Goal: Task Accomplishment & Management: Complete application form

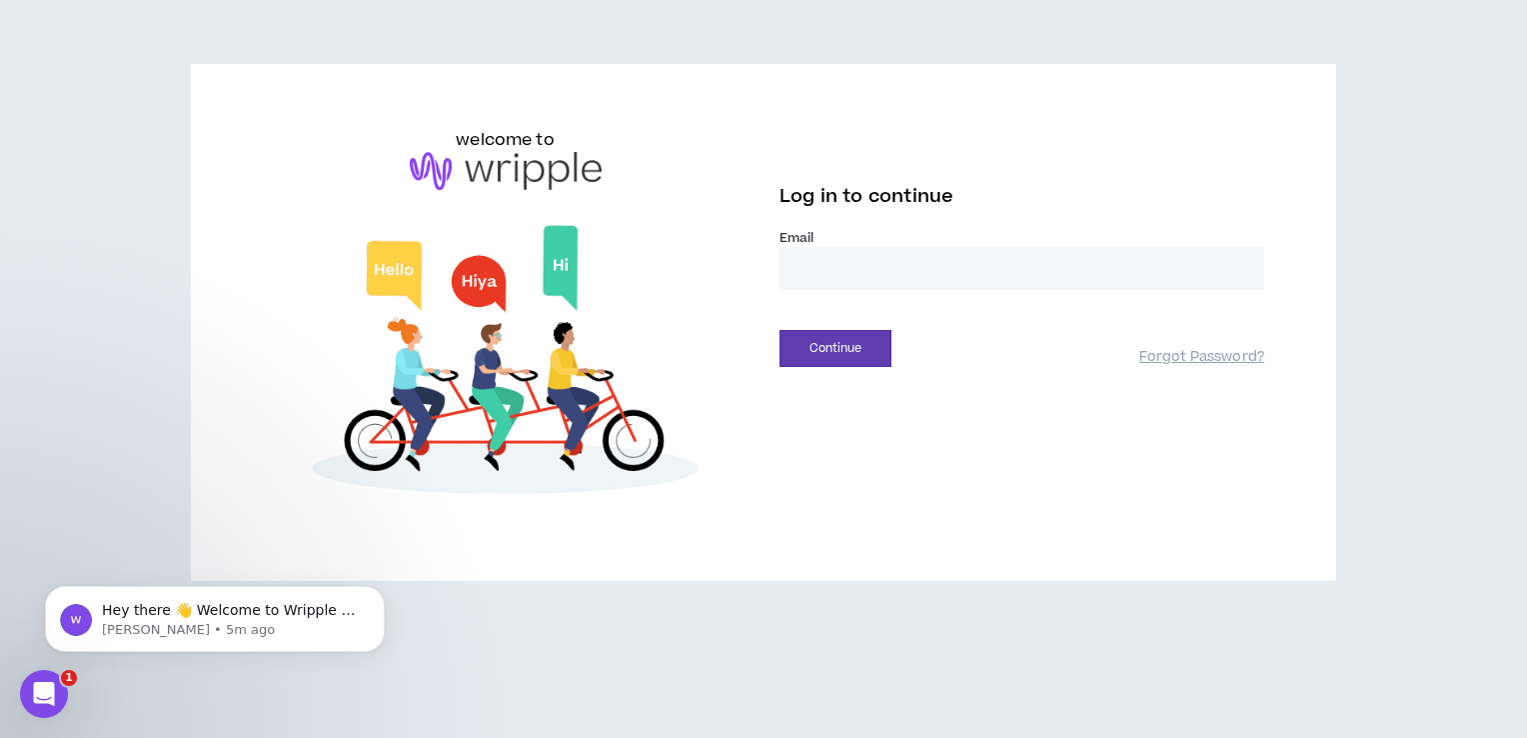
click at [844, 252] on input "email" at bounding box center [1022, 268] width 485 height 43
type input "**********"
click at [865, 359] on button "Continue" at bounding box center [836, 348] width 112 height 37
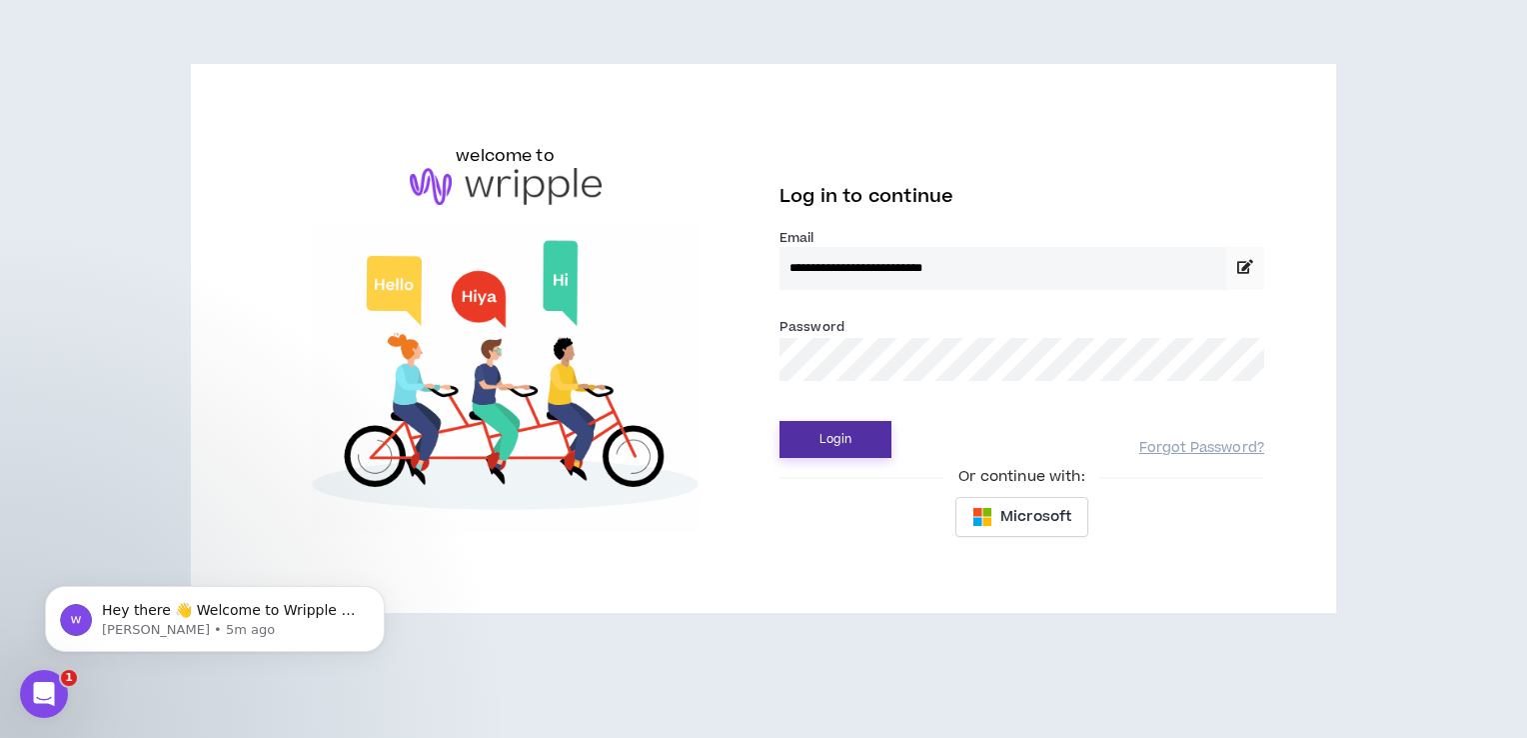
click at [830, 436] on button "Login" at bounding box center [836, 439] width 112 height 37
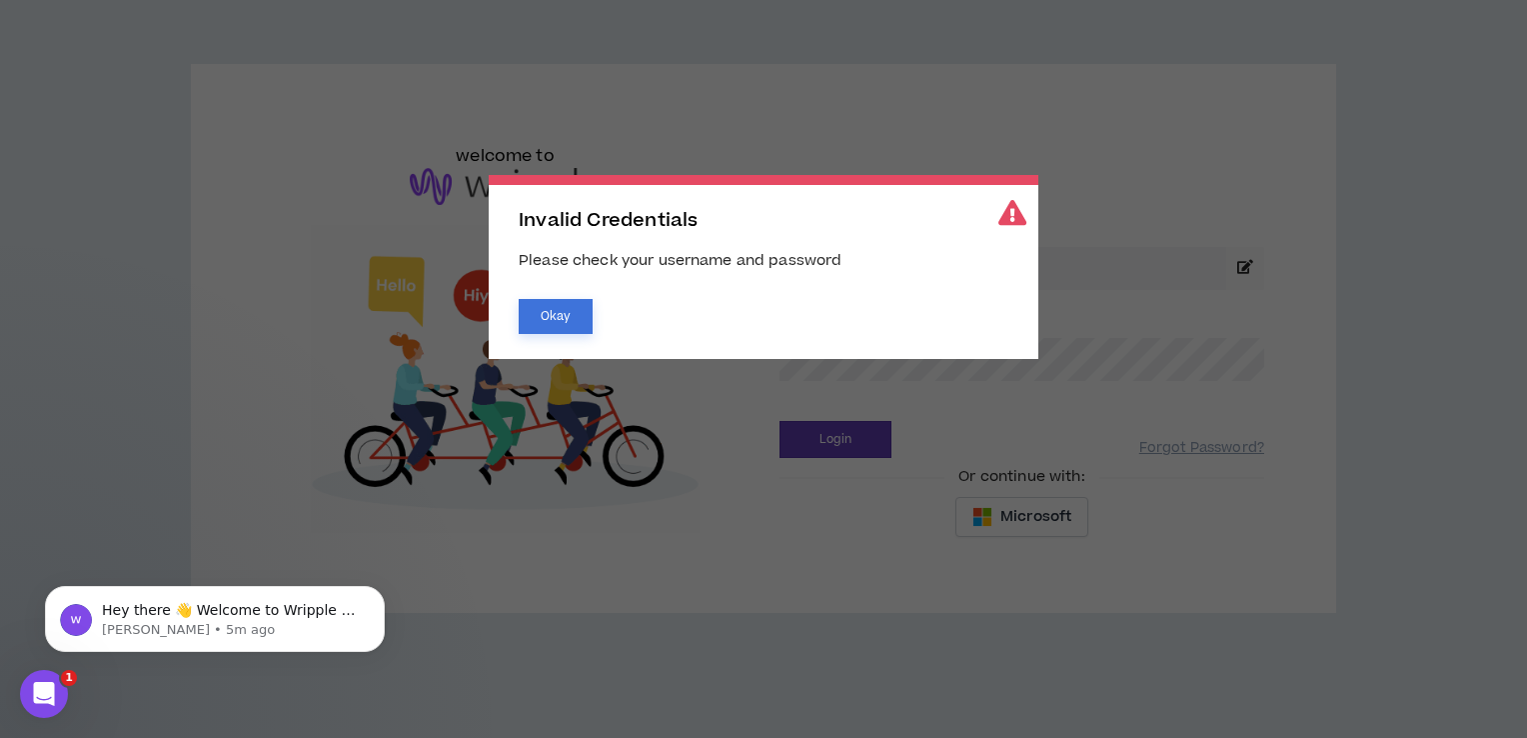
click at [550, 308] on button "Okay" at bounding box center [556, 316] width 74 height 35
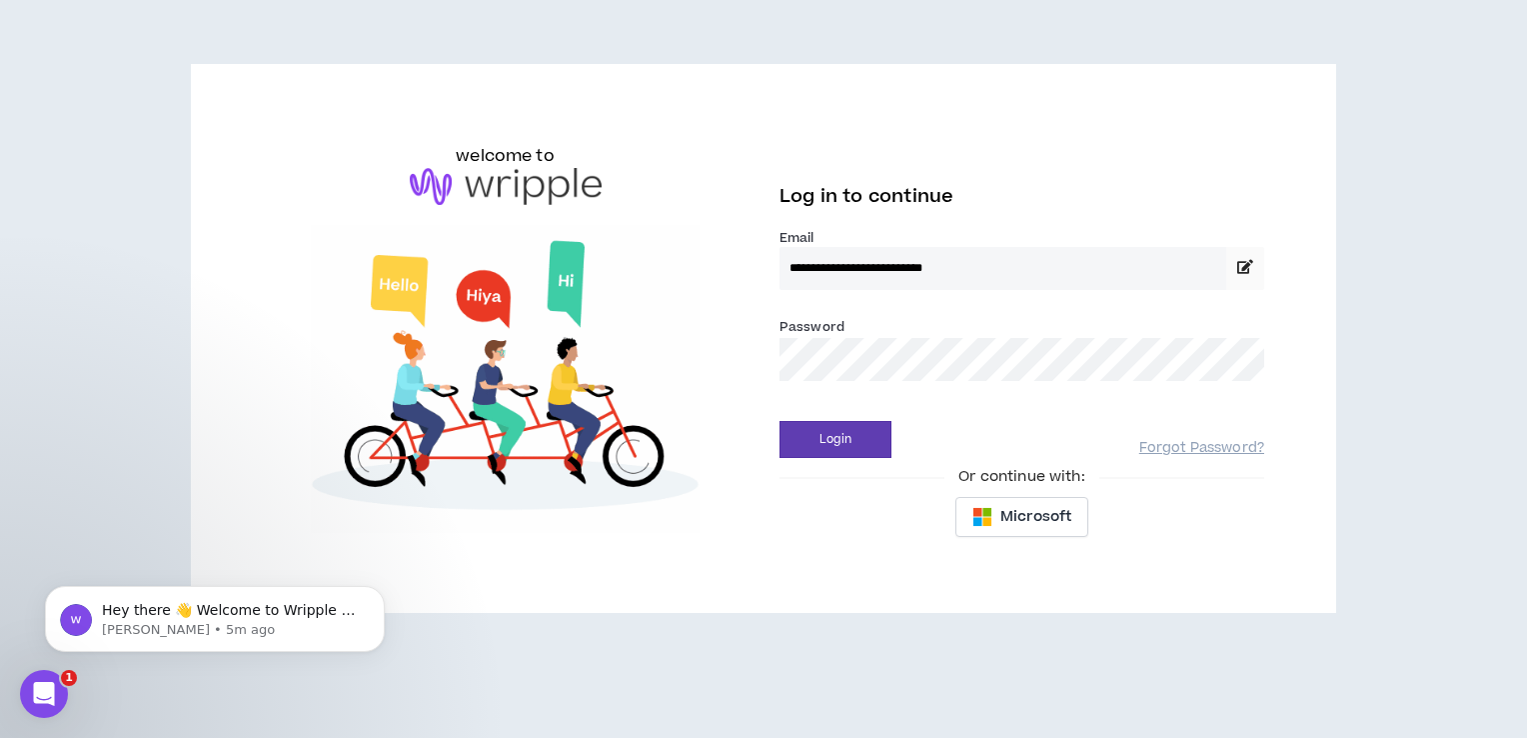
click at [773, 354] on div "**********" at bounding box center [1022, 338] width 517 height 421
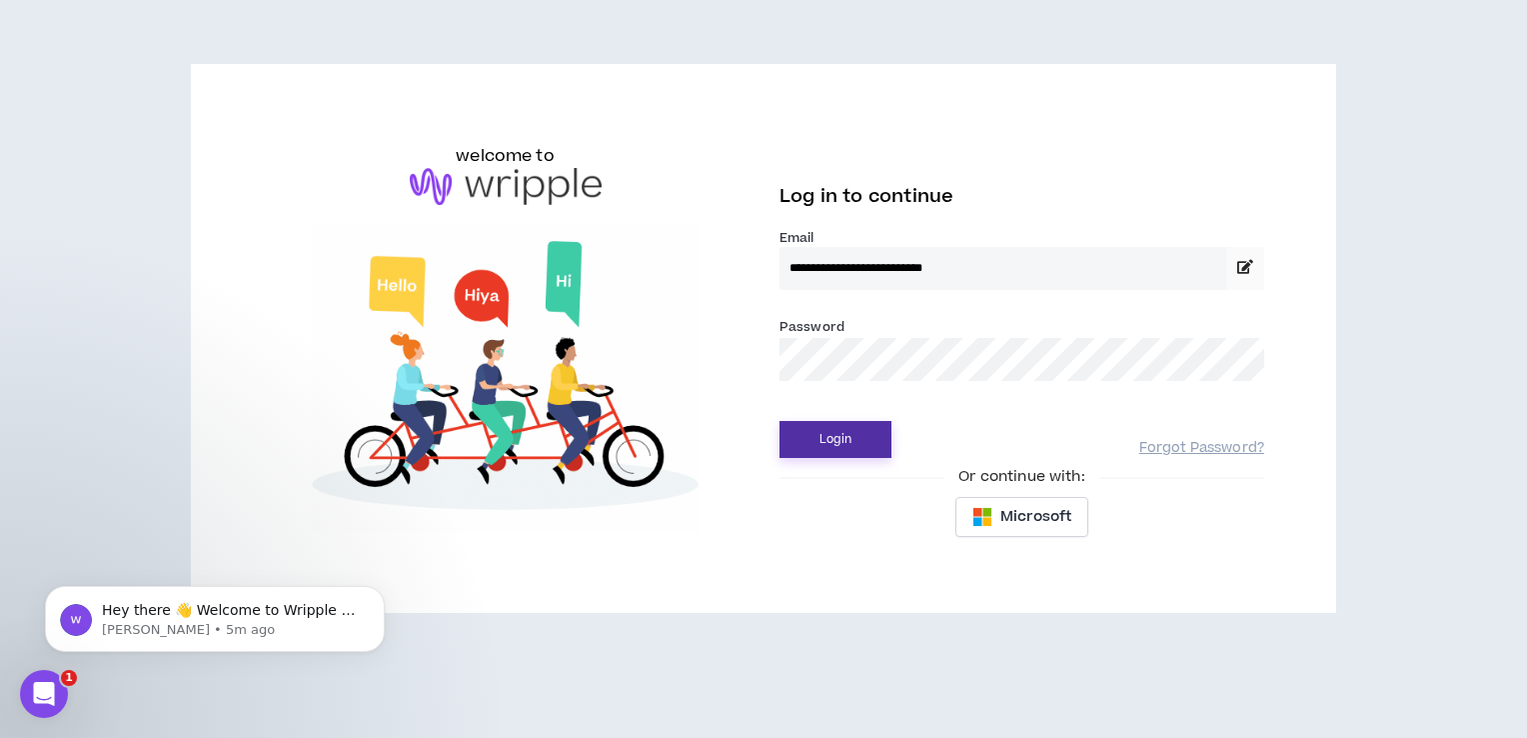
click at [868, 439] on button "Login" at bounding box center [836, 439] width 112 height 37
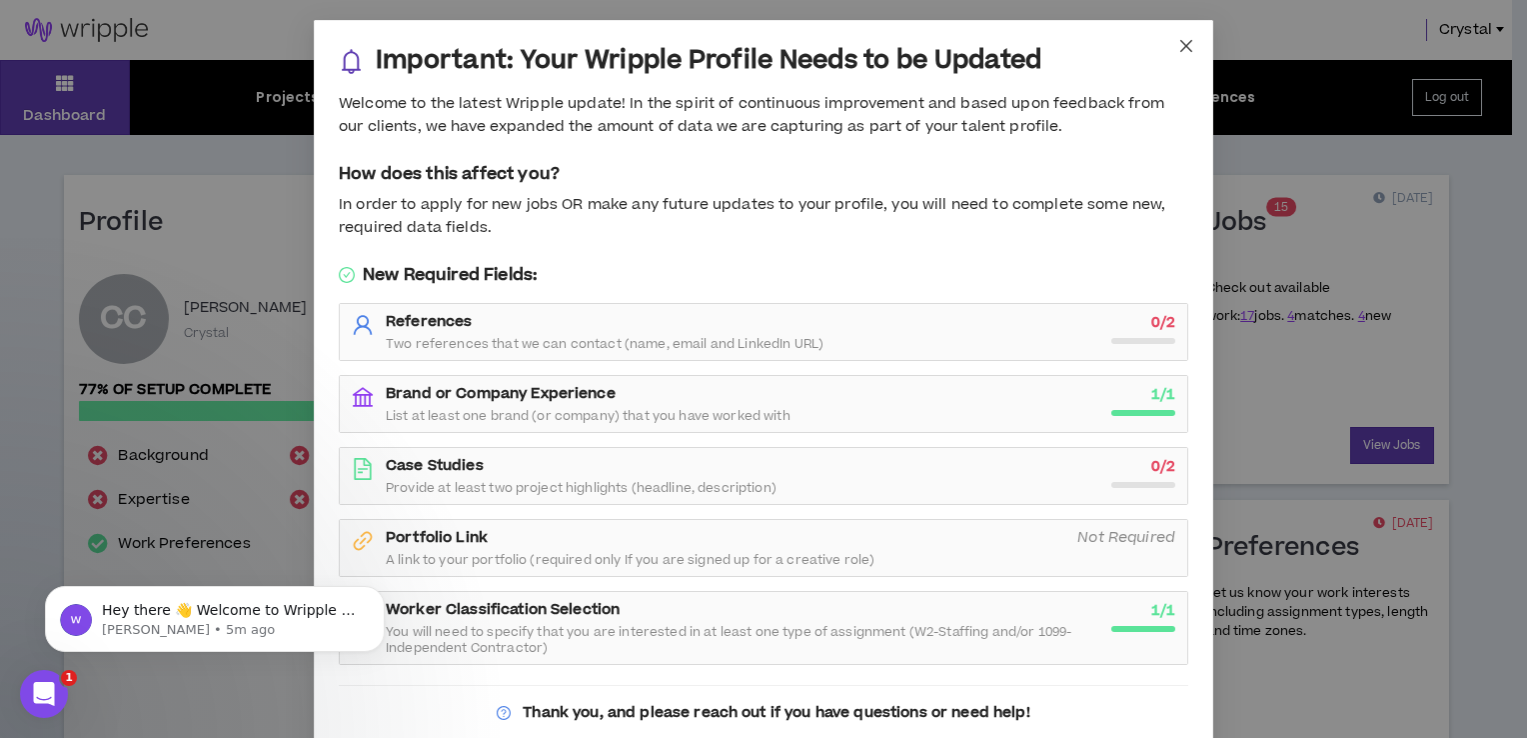
click at [1180, 52] on icon "close" at bounding box center [1186, 46] width 16 height 16
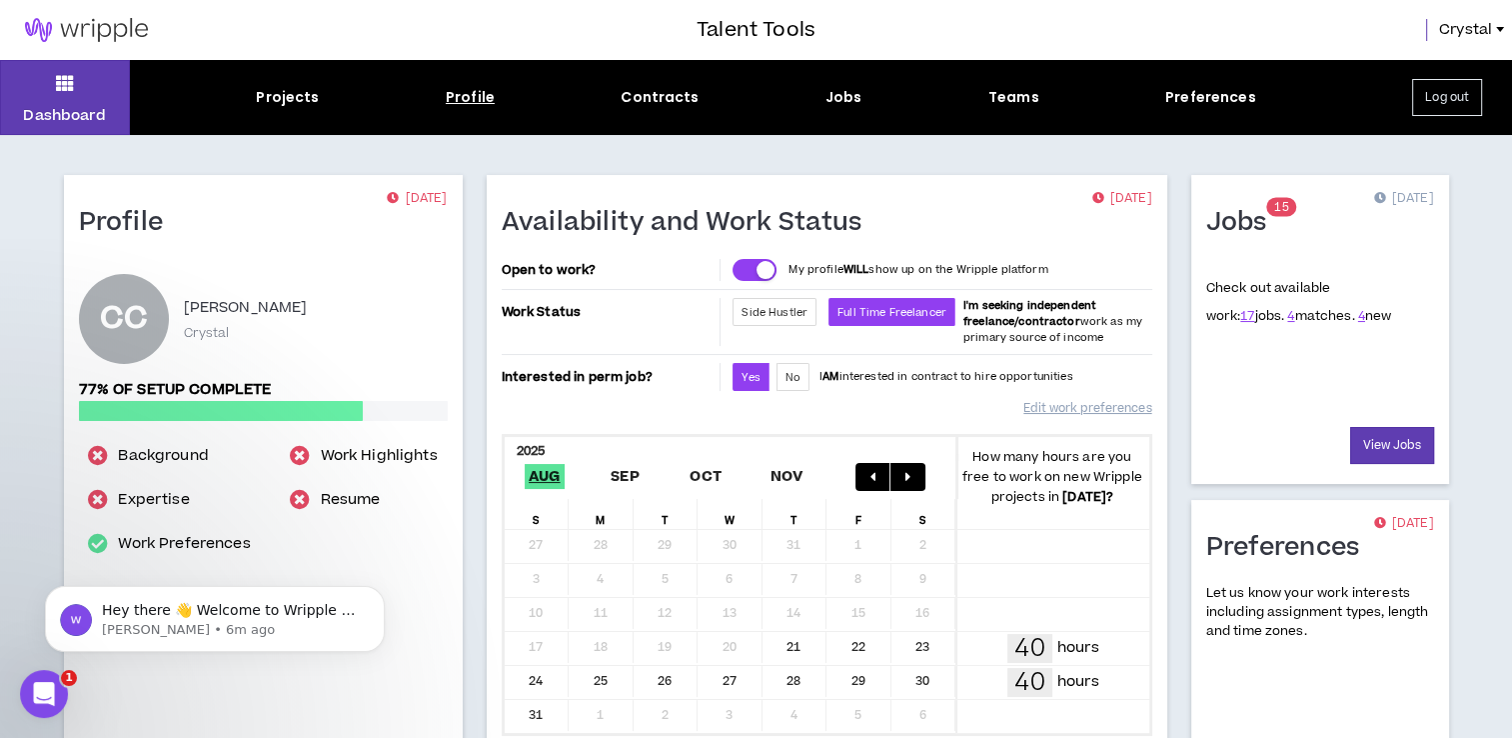
click at [477, 94] on div "Profile" at bounding box center [470, 97] width 49 height 21
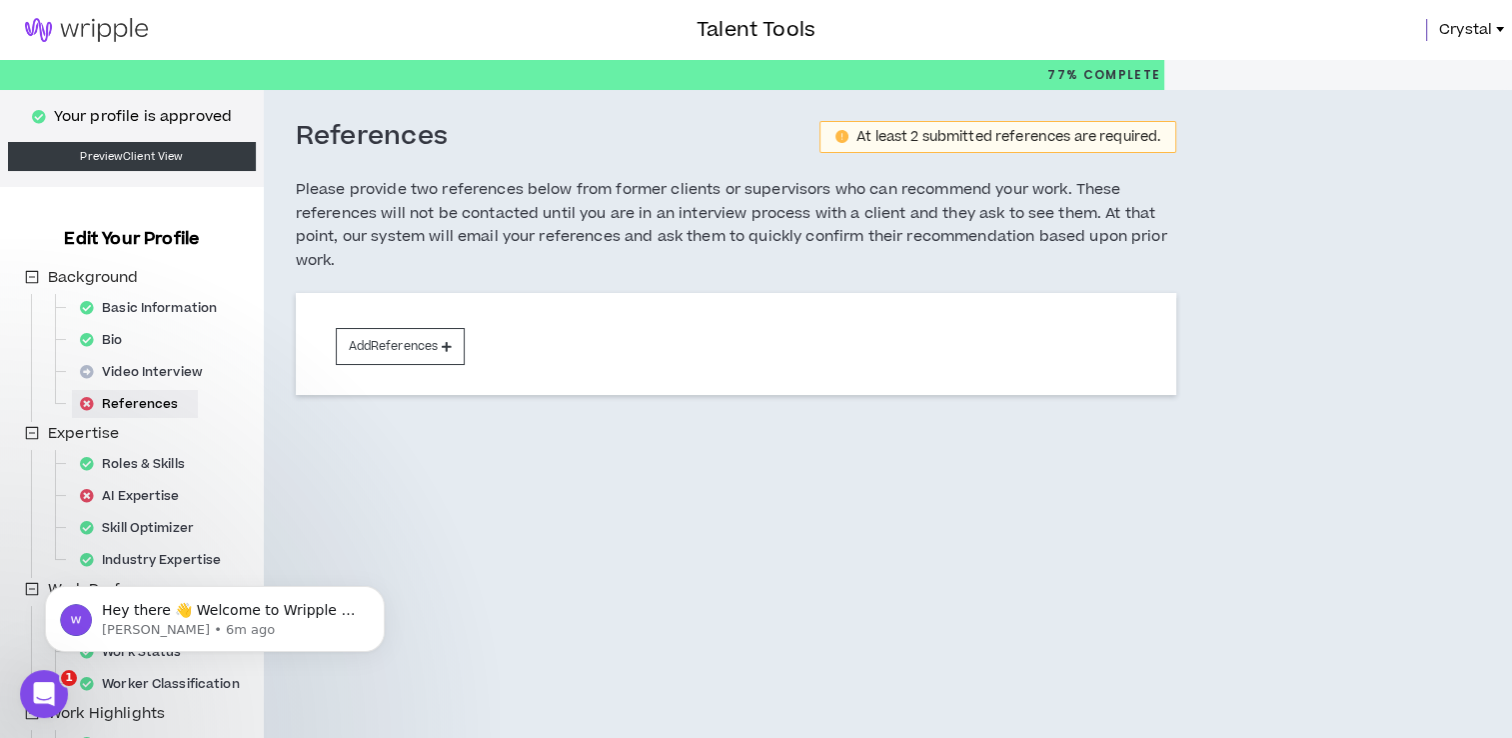
click at [1462, 38] on span "Crystal" at bounding box center [1465, 30] width 53 height 22
click at [176, 150] on link "Preview Client View" at bounding box center [132, 156] width 248 height 29
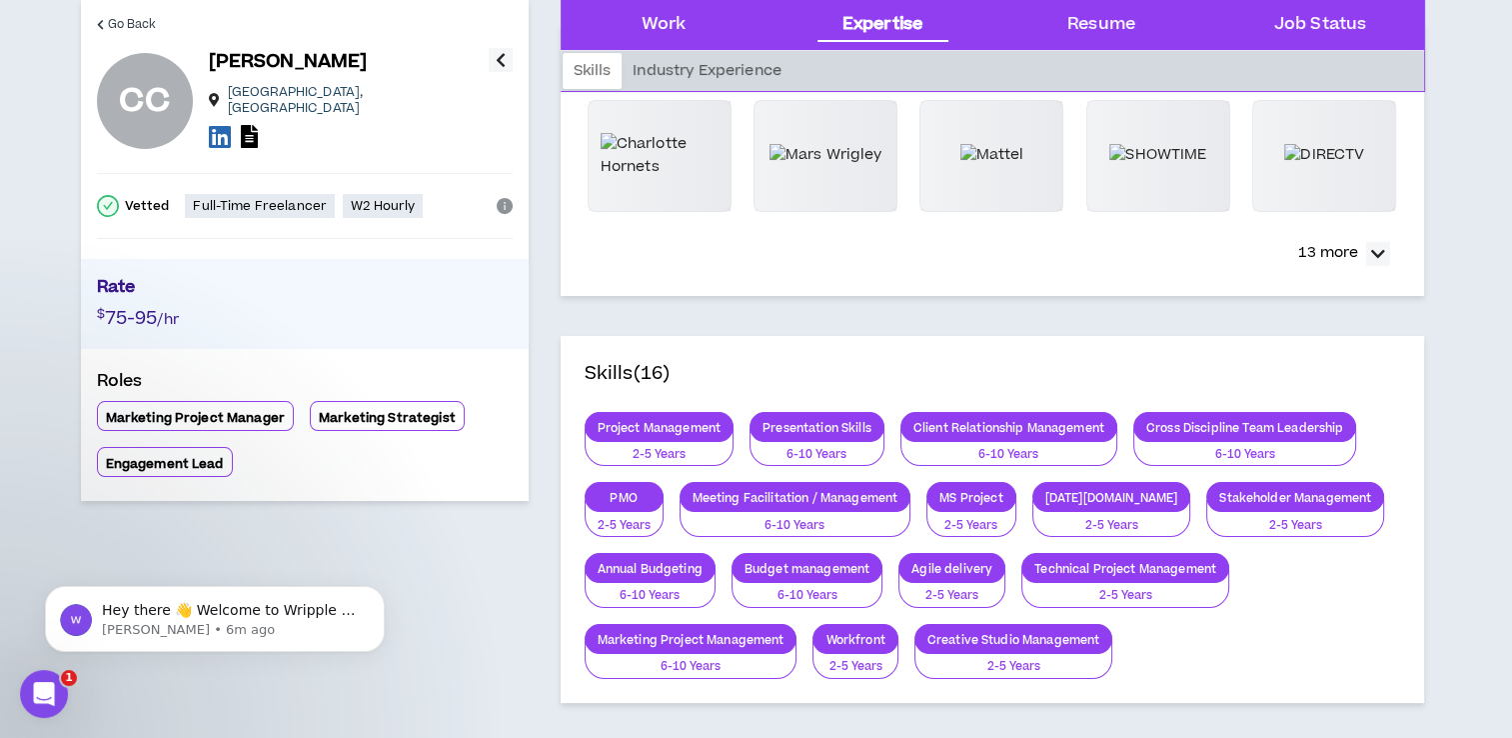
scroll to position [56, 0]
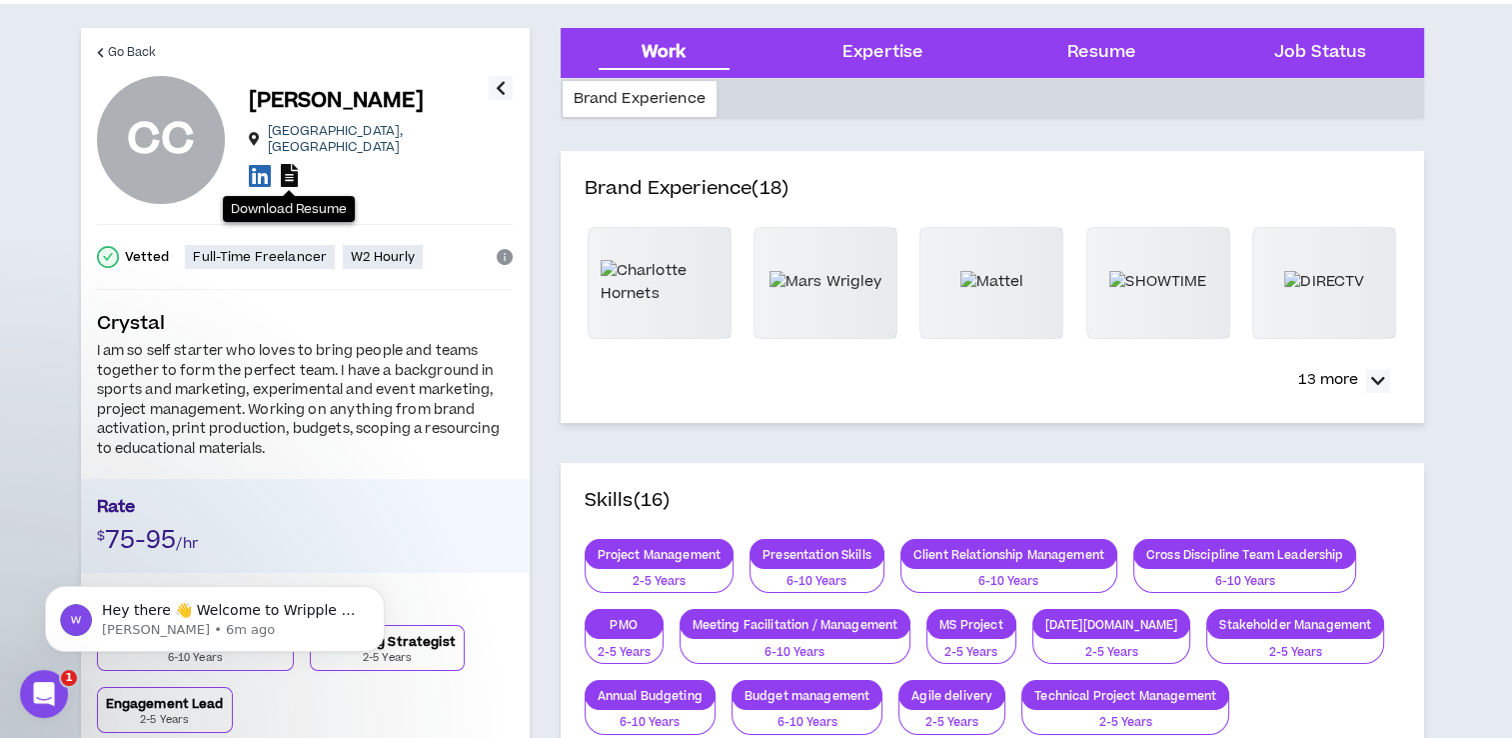
click at [288, 170] on icon at bounding box center [289, 175] width 17 height 23
click at [149, 52] on span "Go Back" at bounding box center [132, 52] width 49 height 19
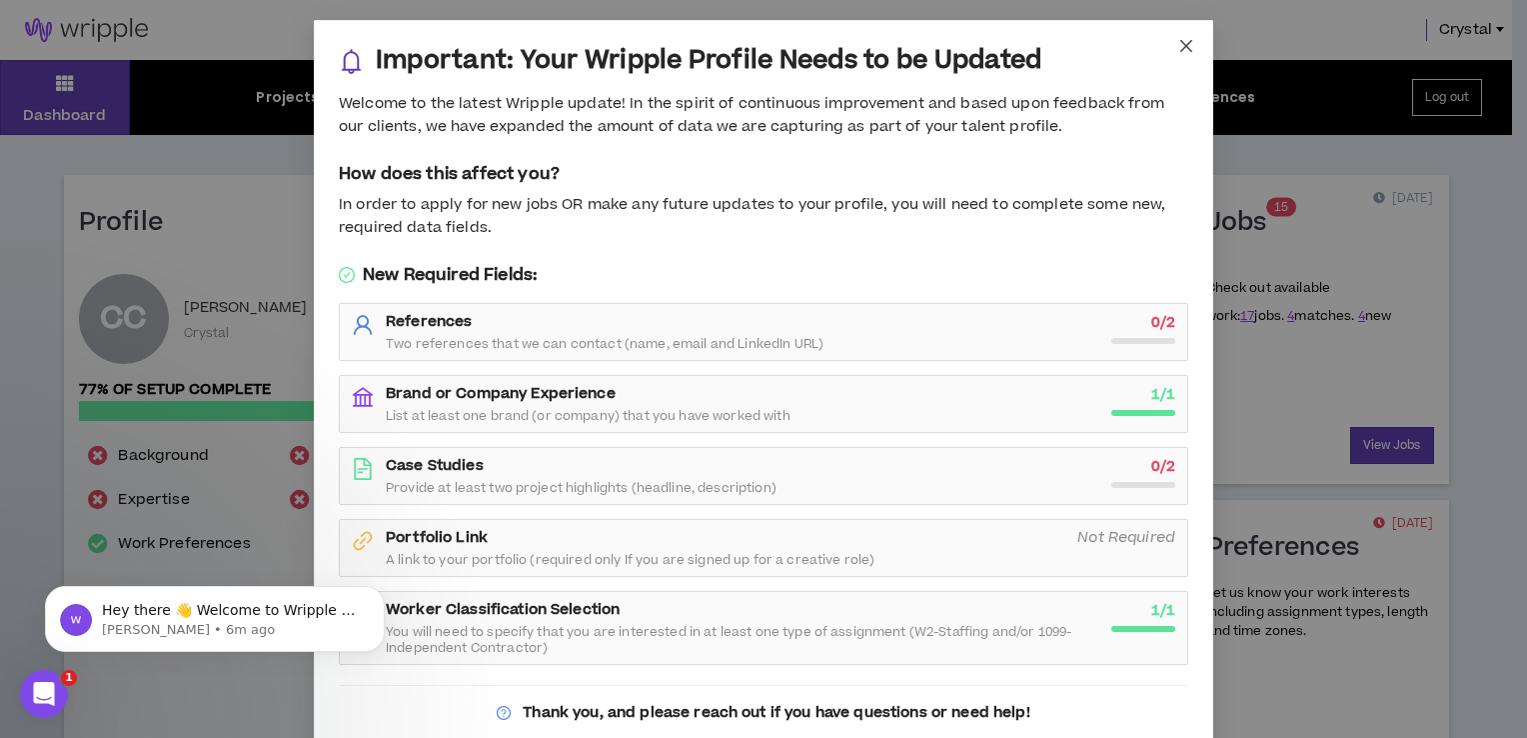
click at [1178, 42] on icon "close" at bounding box center [1186, 46] width 16 height 16
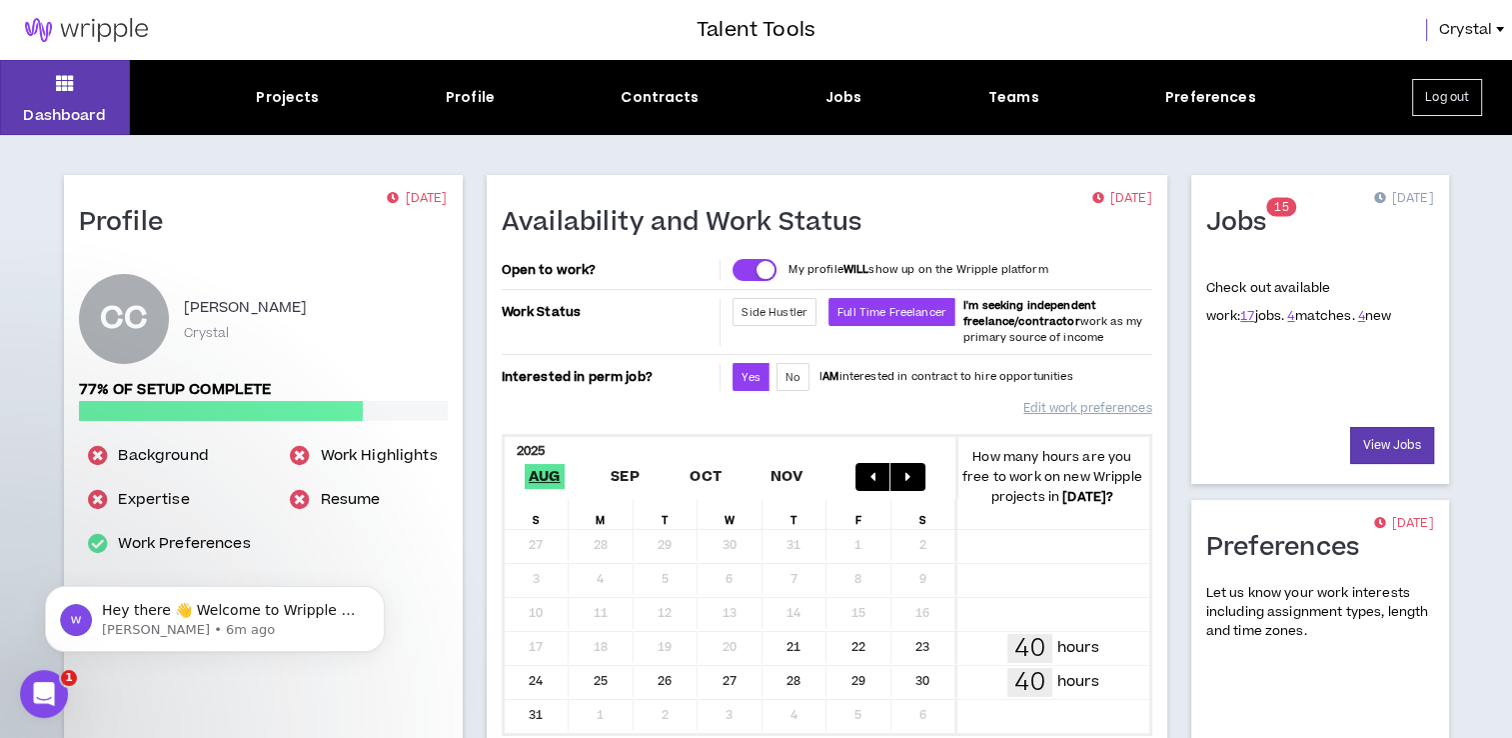
click at [1455, 35] on span "Crystal" at bounding box center [1465, 30] width 53 height 22
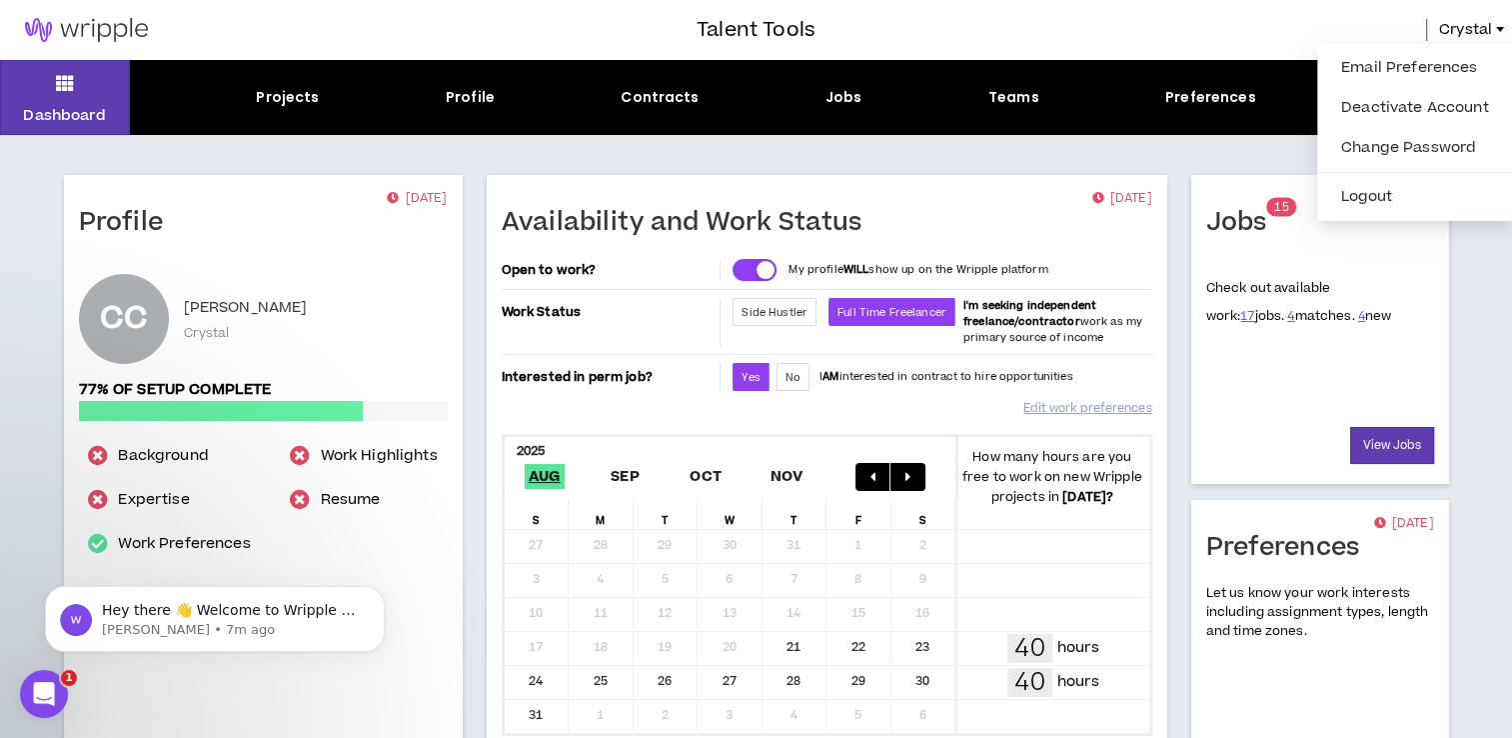
click at [137, 493] on div "Hey there 👋 Welcome to Wripple 🙌 Take a look around! If you have any questions,…" at bounding box center [215, 527] width 368 height 250
click at [384, 592] on icon "Dismiss notification" at bounding box center [379, 591] width 11 height 11
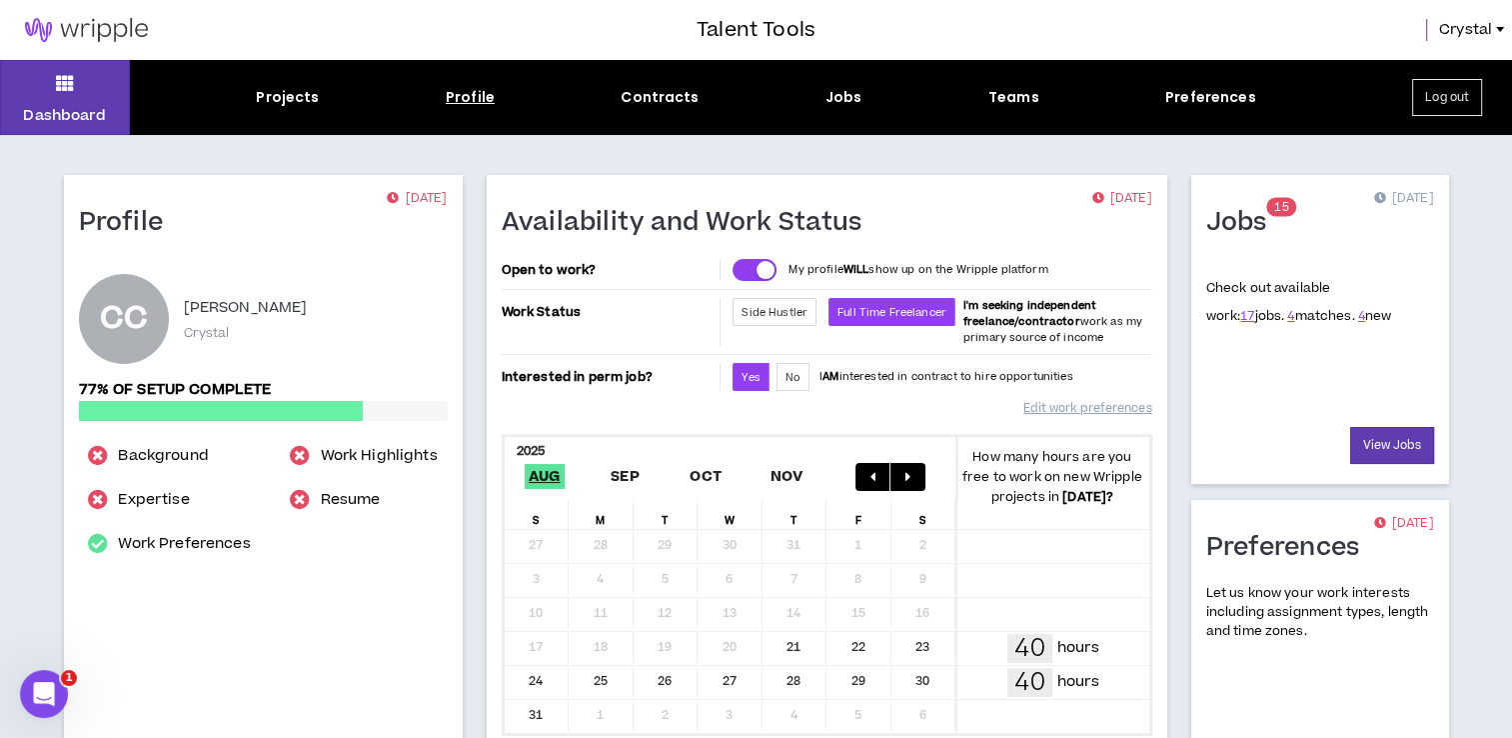
click at [463, 101] on div "Profile" at bounding box center [470, 97] width 49 height 21
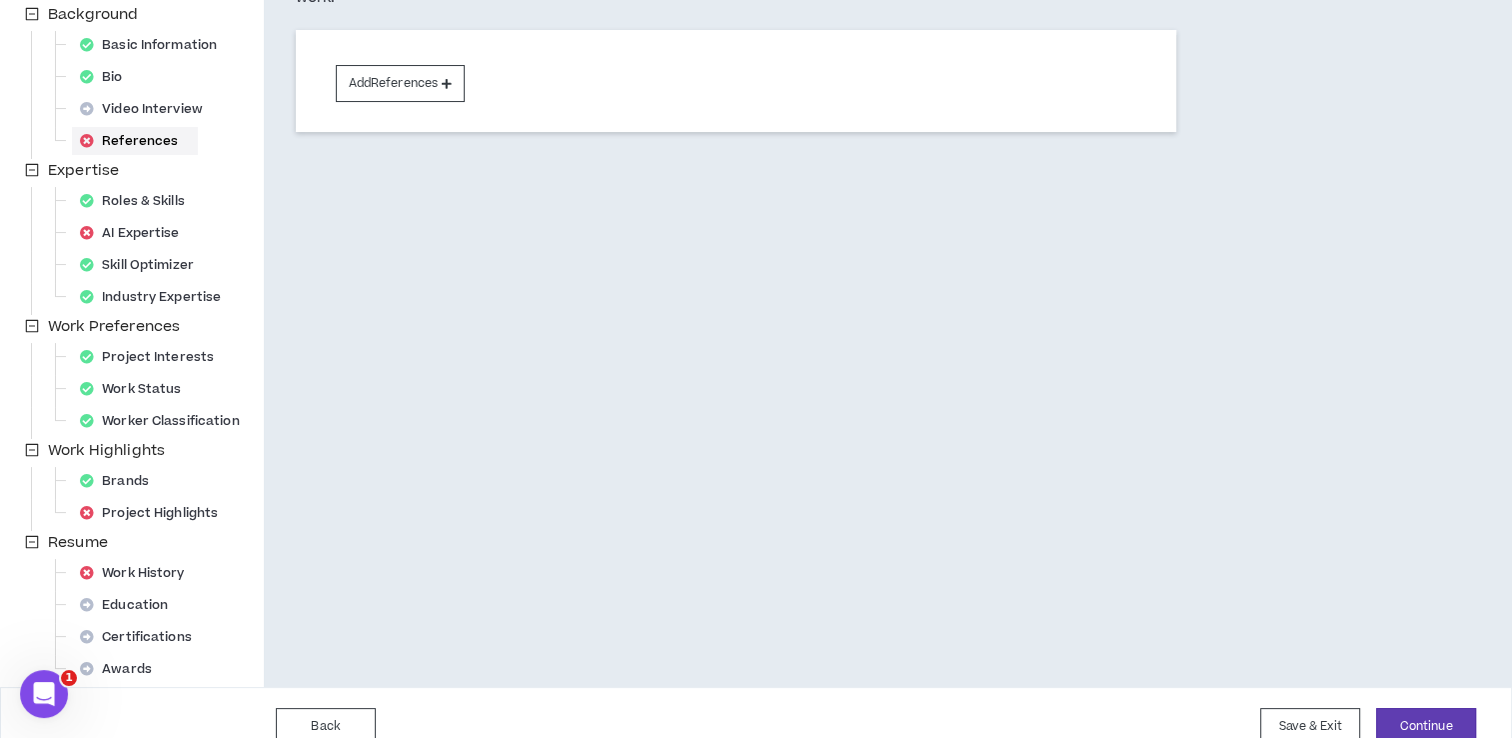
scroll to position [289, 0]
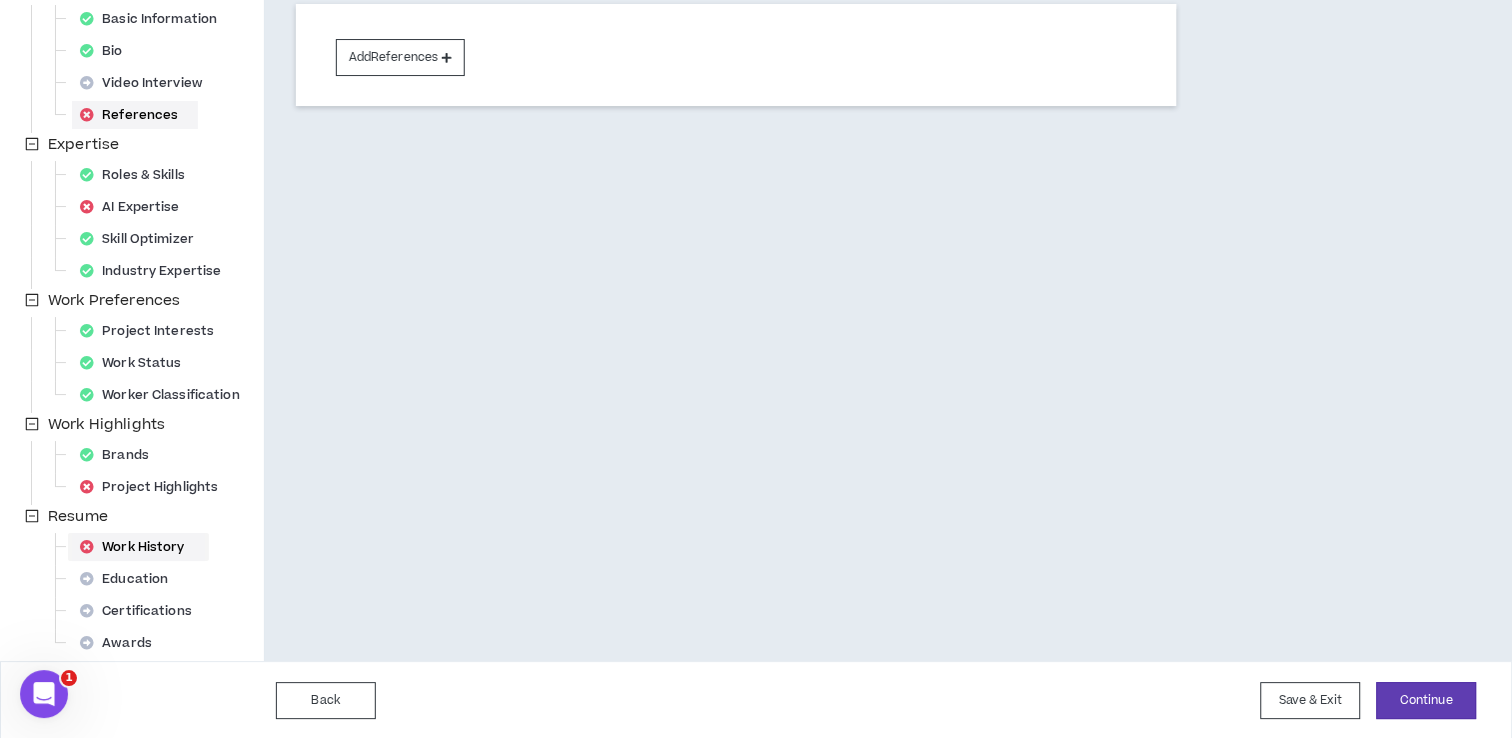
click at [124, 540] on div "Work History" at bounding box center [138, 547] width 133 height 28
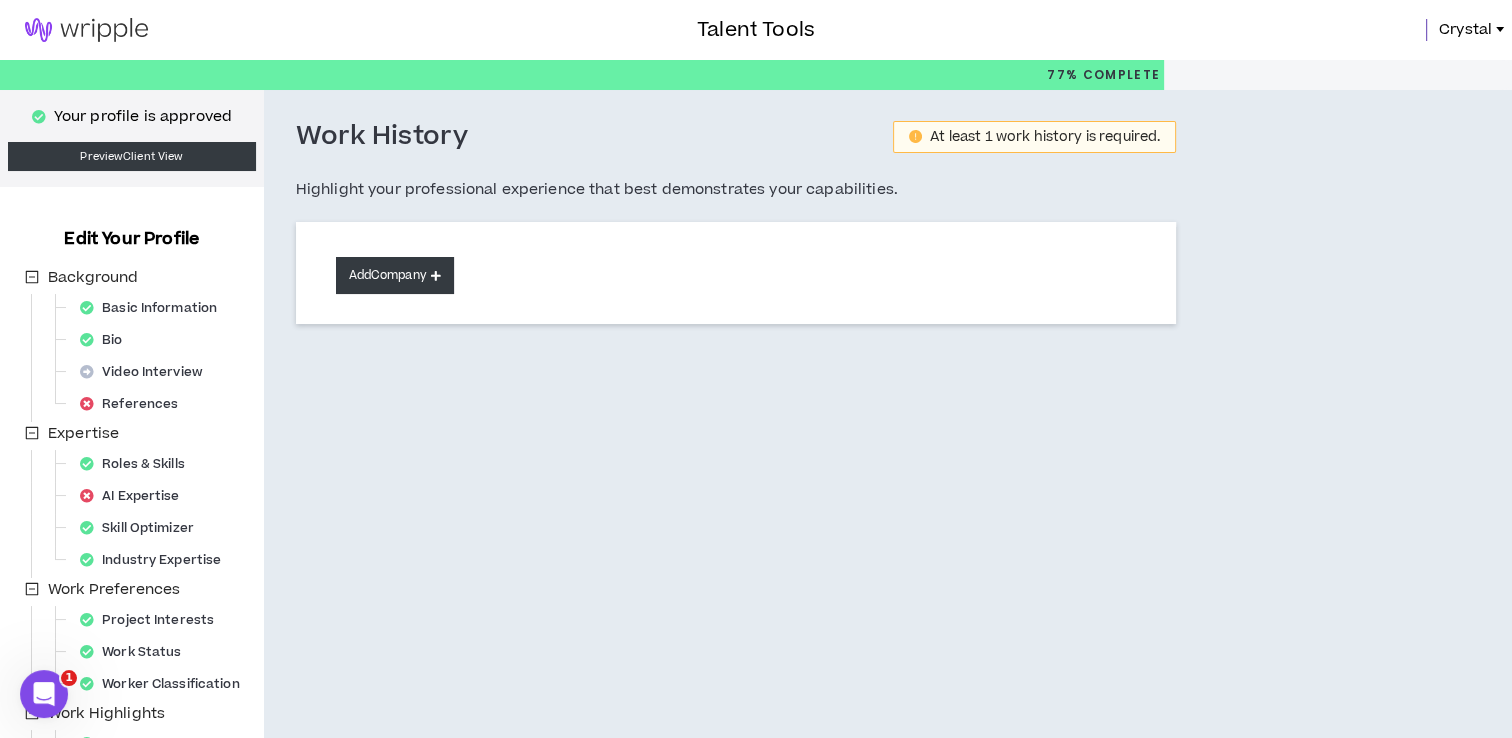
click at [420, 268] on button "Add Company" at bounding box center [395, 275] width 118 height 37
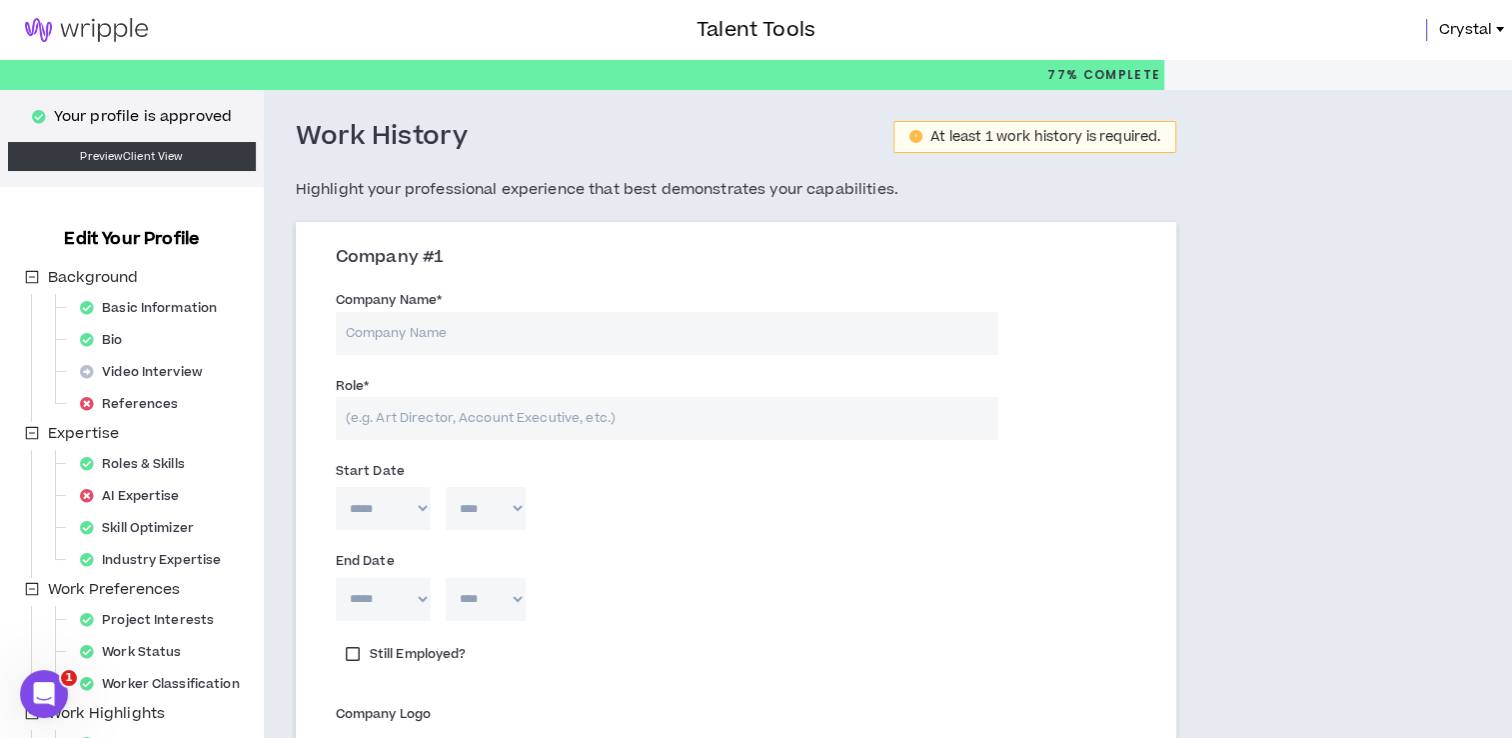
click at [124, 22] on img at bounding box center [86, 30] width 173 height 24
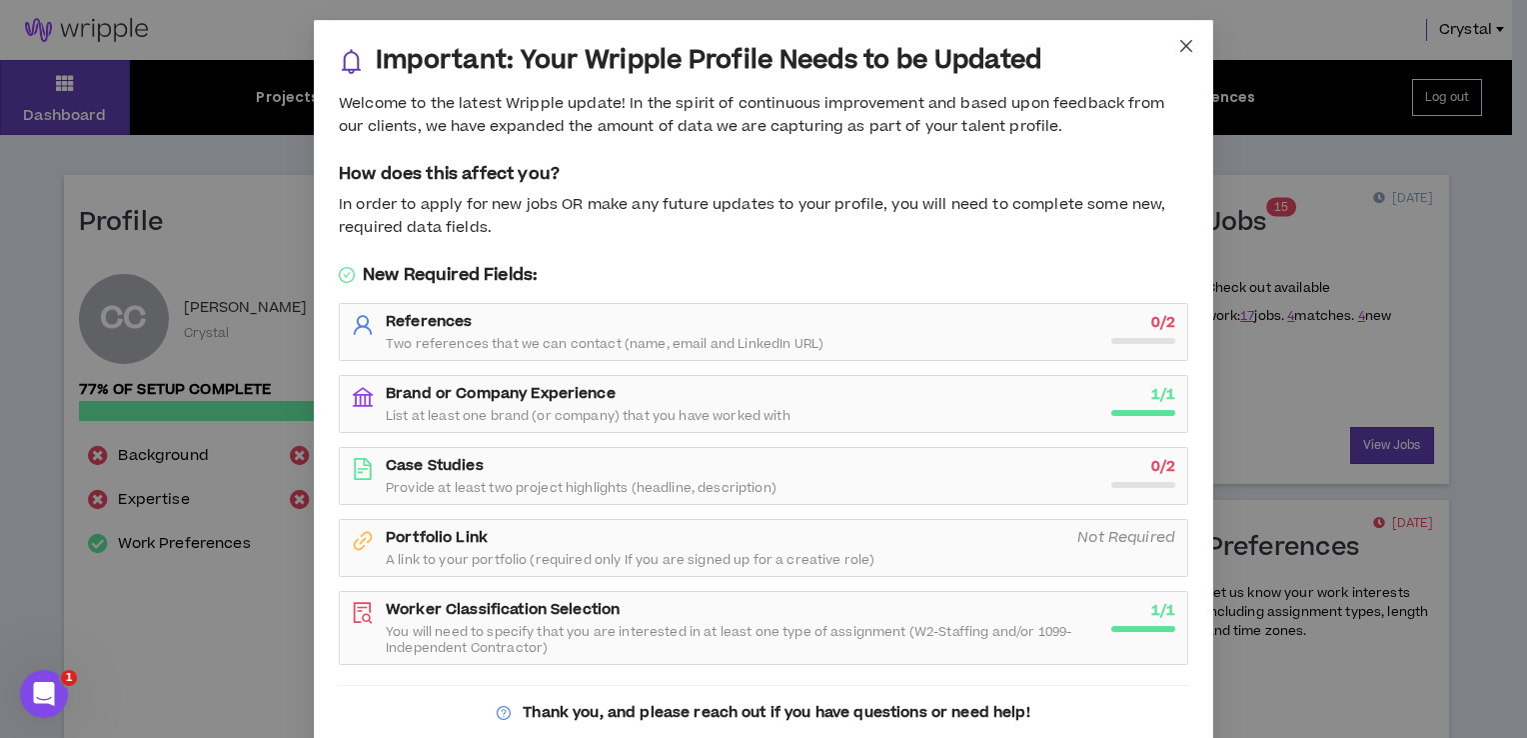
click at [1165, 53] on span "Close" at bounding box center [1186, 47] width 54 height 54
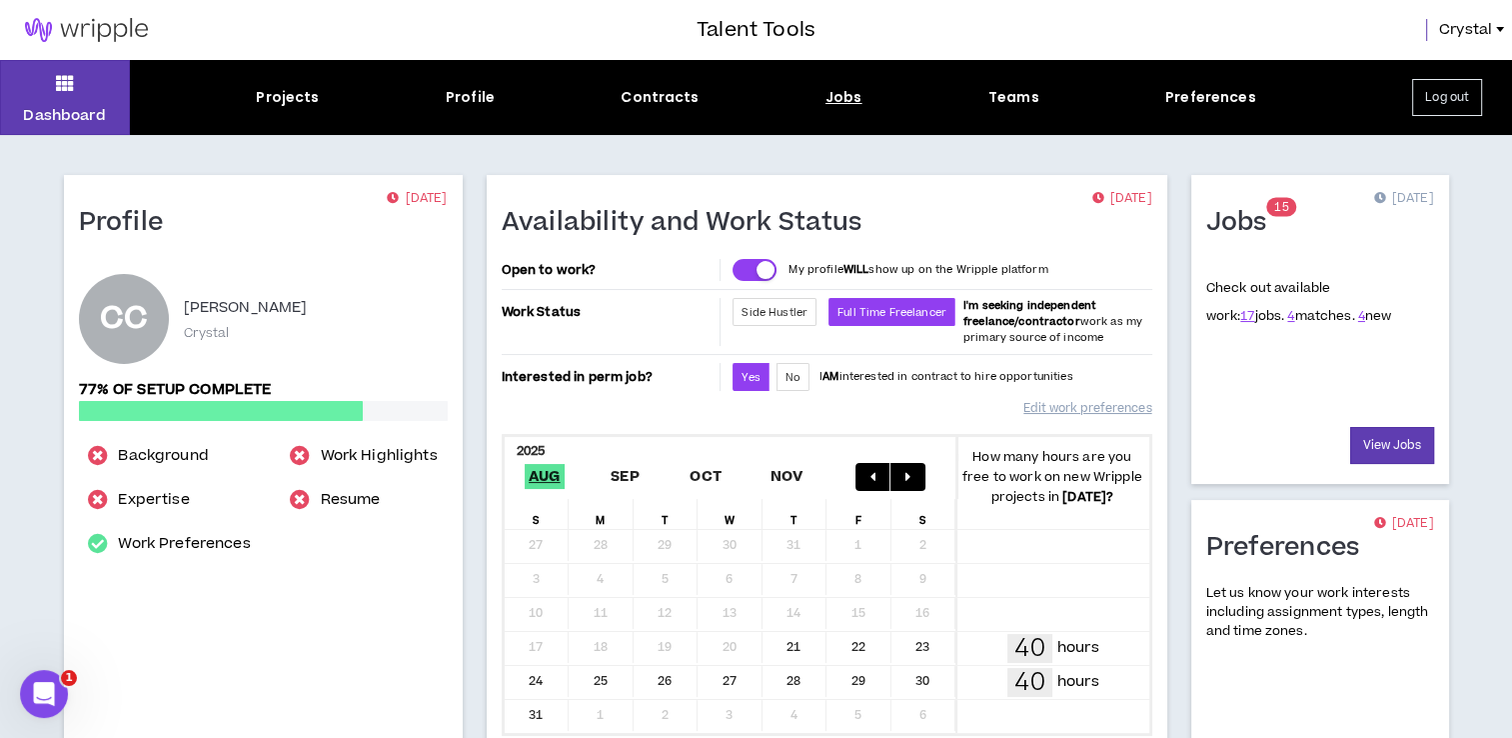
click at [840, 102] on div "Jobs" at bounding box center [844, 97] width 37 height 21
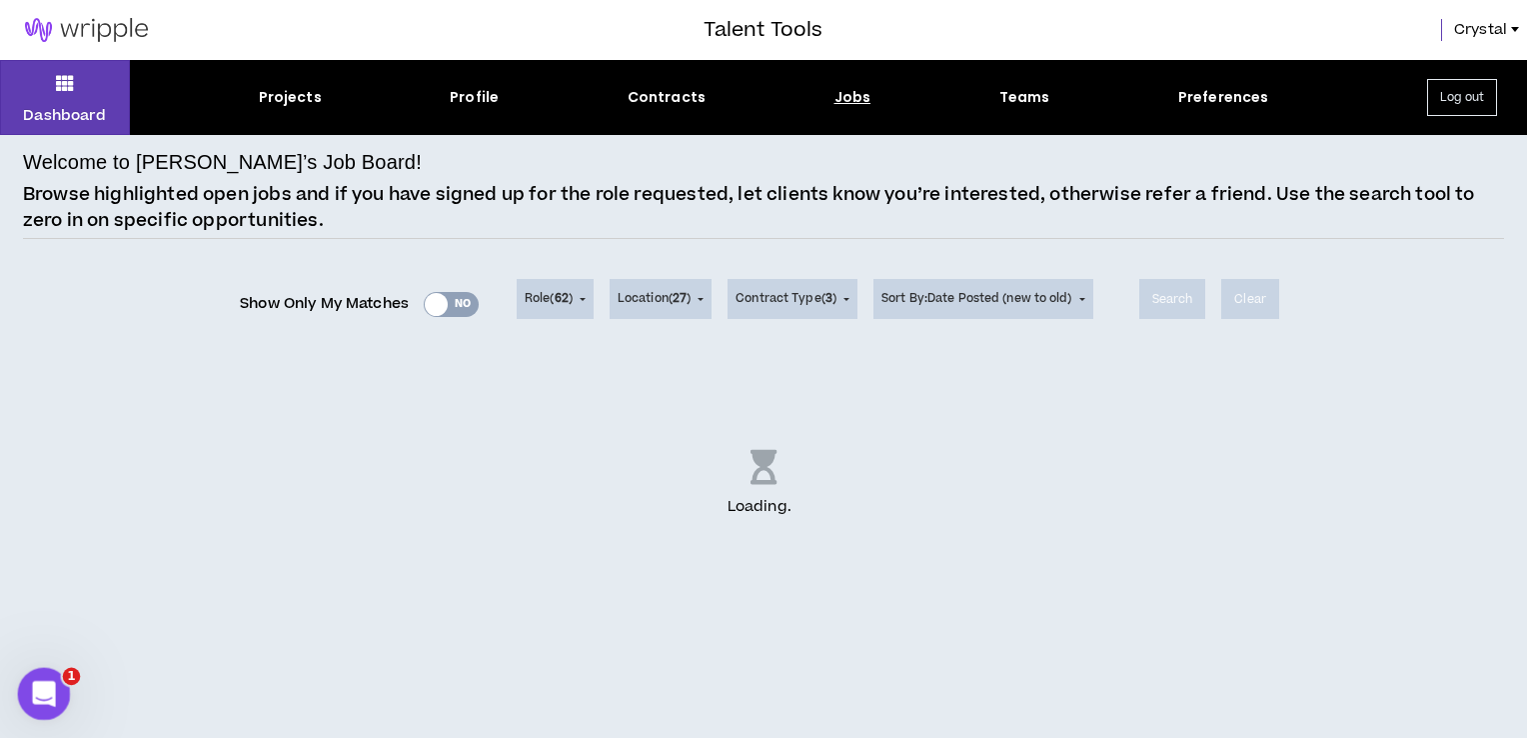
click at [55, 675] on div "Open Intercom Messenger" at bounding box center [41, 691] width 66 height 66
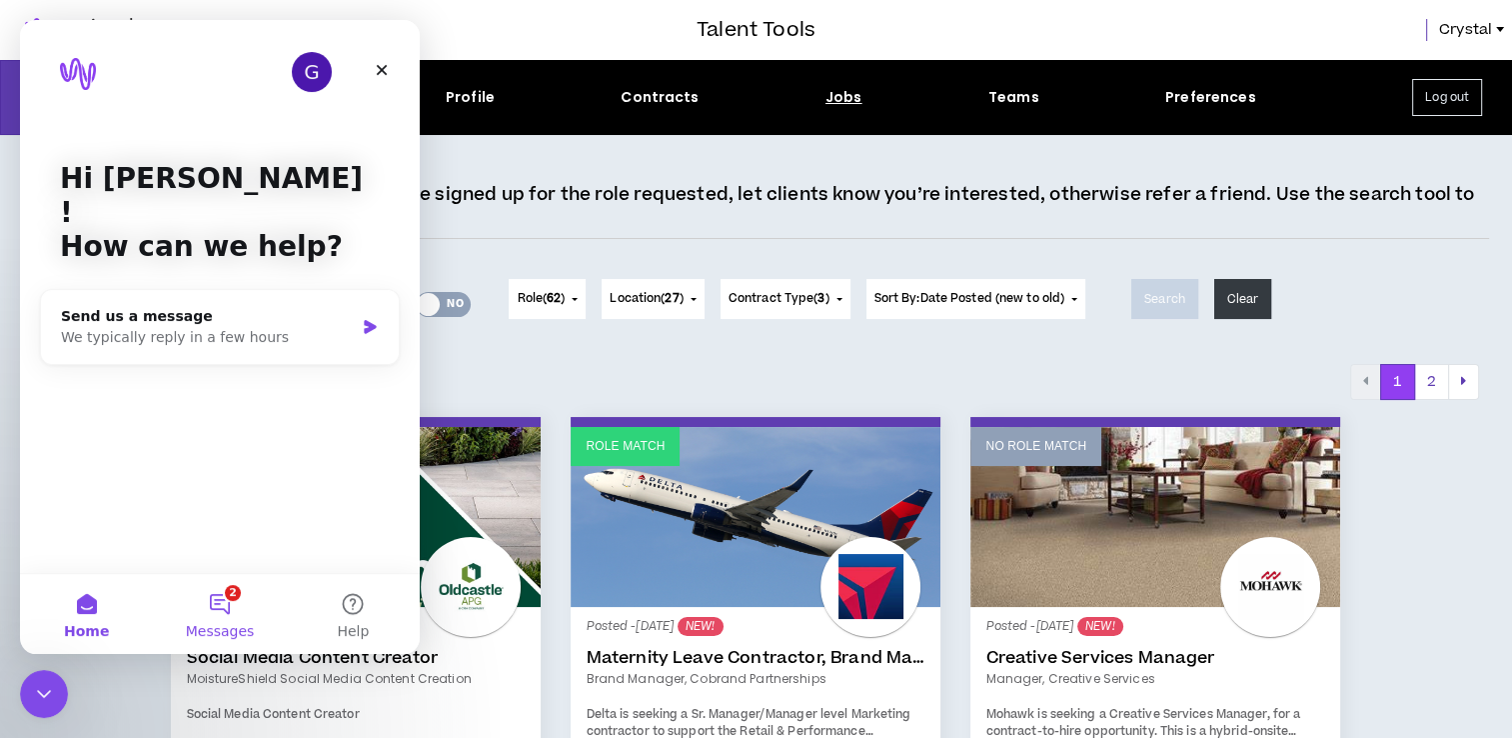
click at [218, 605] on button "2 Messages" at bounding box center [219, 614] width 133 height 80
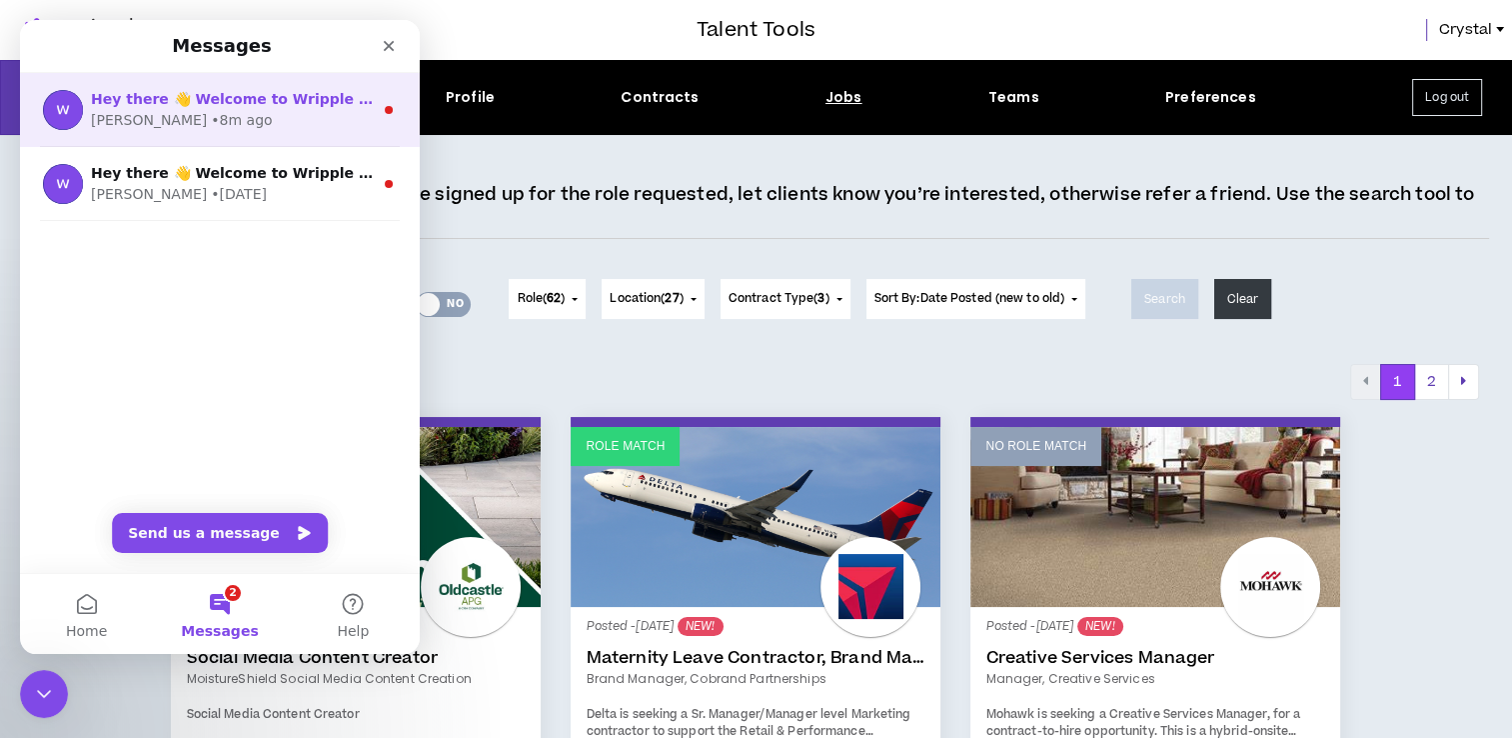
click at [239, 128] on div "[PERSON_NAME] • 8m ago" at bounding box center [232, 120] width 282 height 21
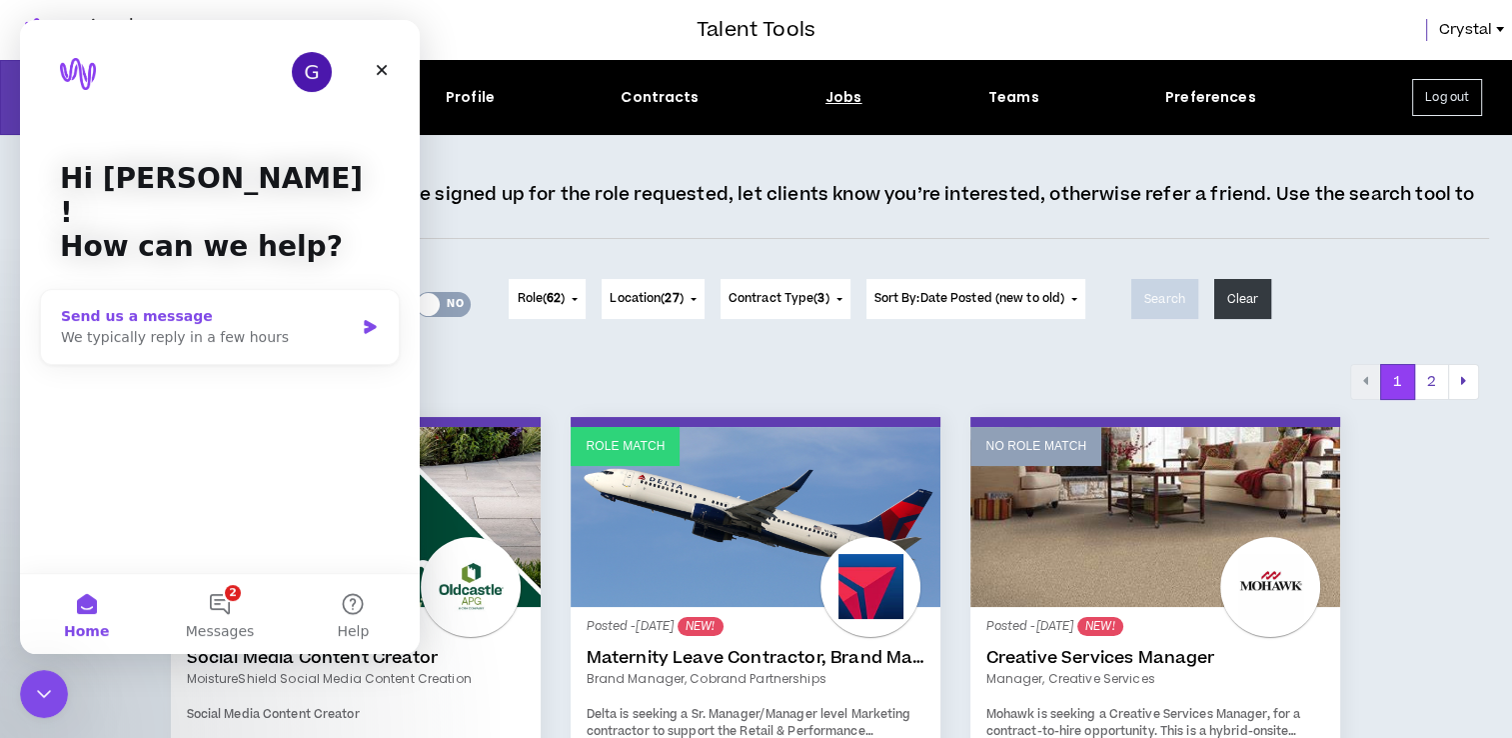
click at [253, 327] on div "We typically reply in a few hours" at bounding box center [207, 337] width 293 height 21
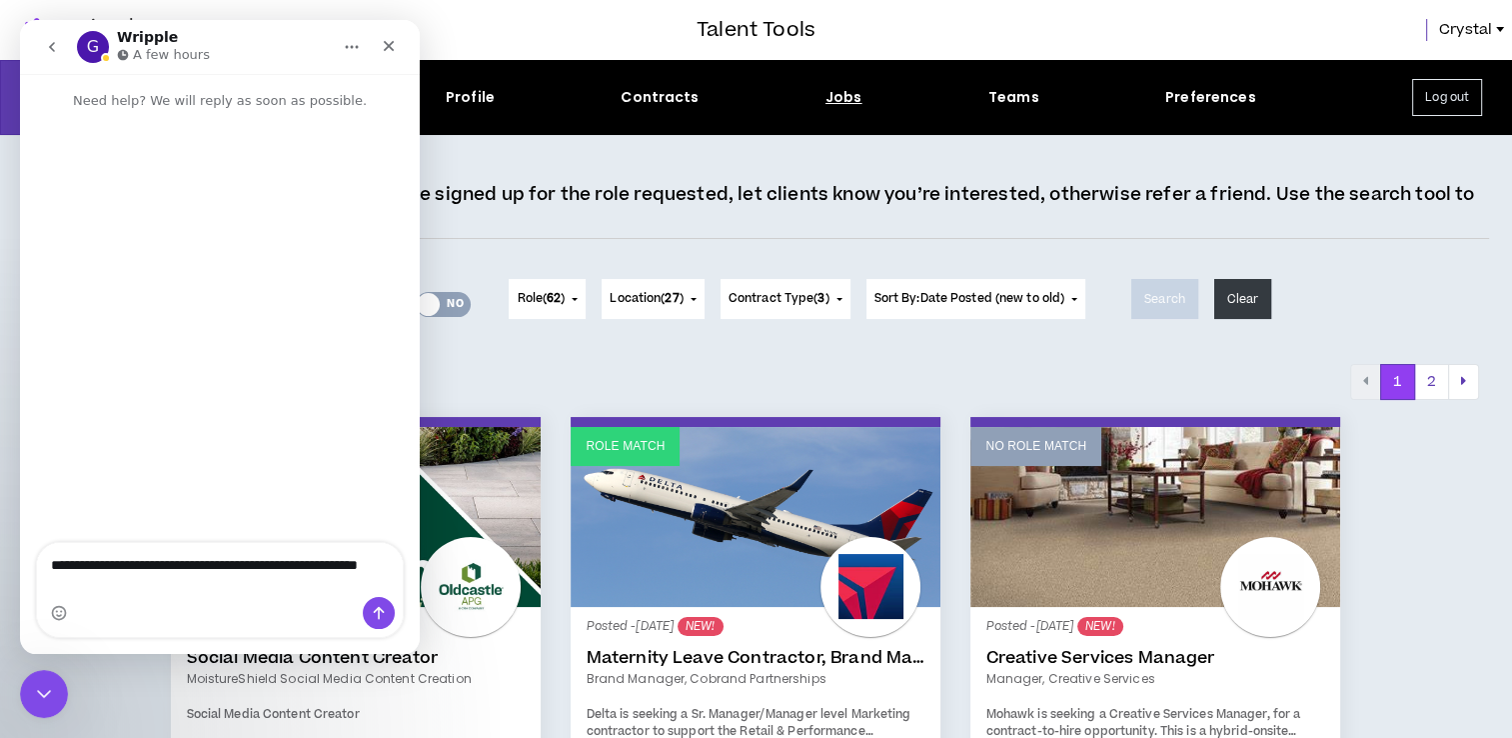
type textarea "**********"
click at [380, 621] on icon "Send a message…" at bounding box center [379, 613] width 16 height 16
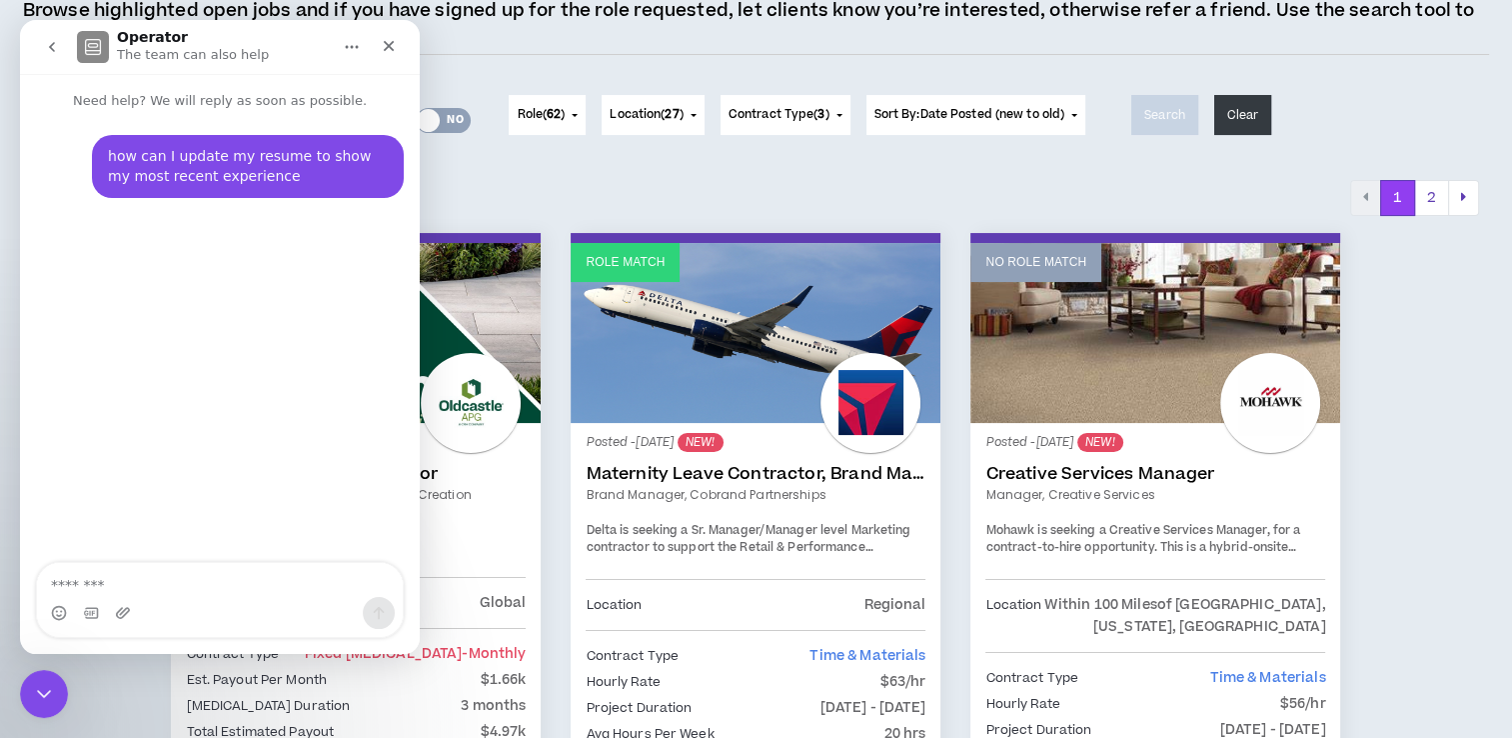
scroll to position [193, 0]
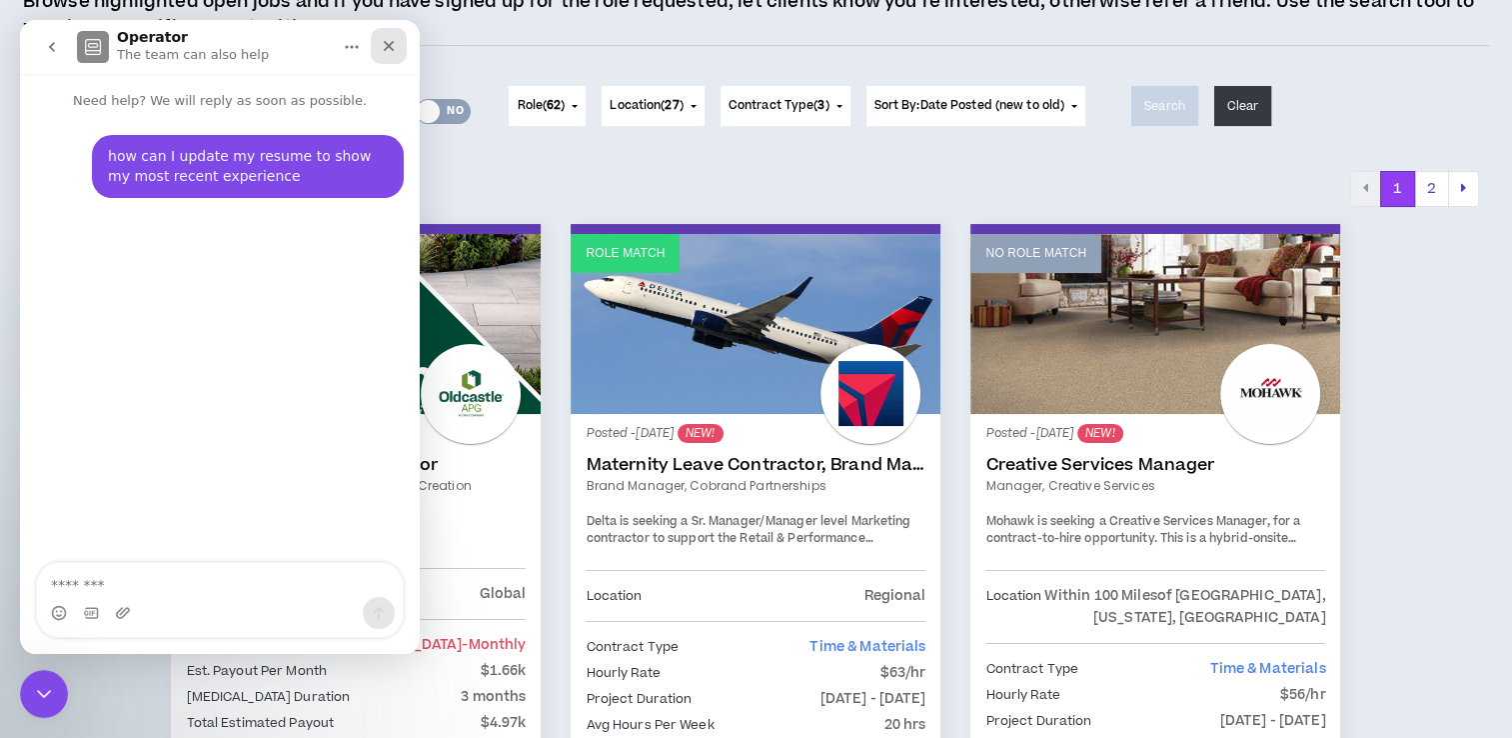
click at [400, 50] on div "Close" at bounding box center [389, 46] width 36 height 36
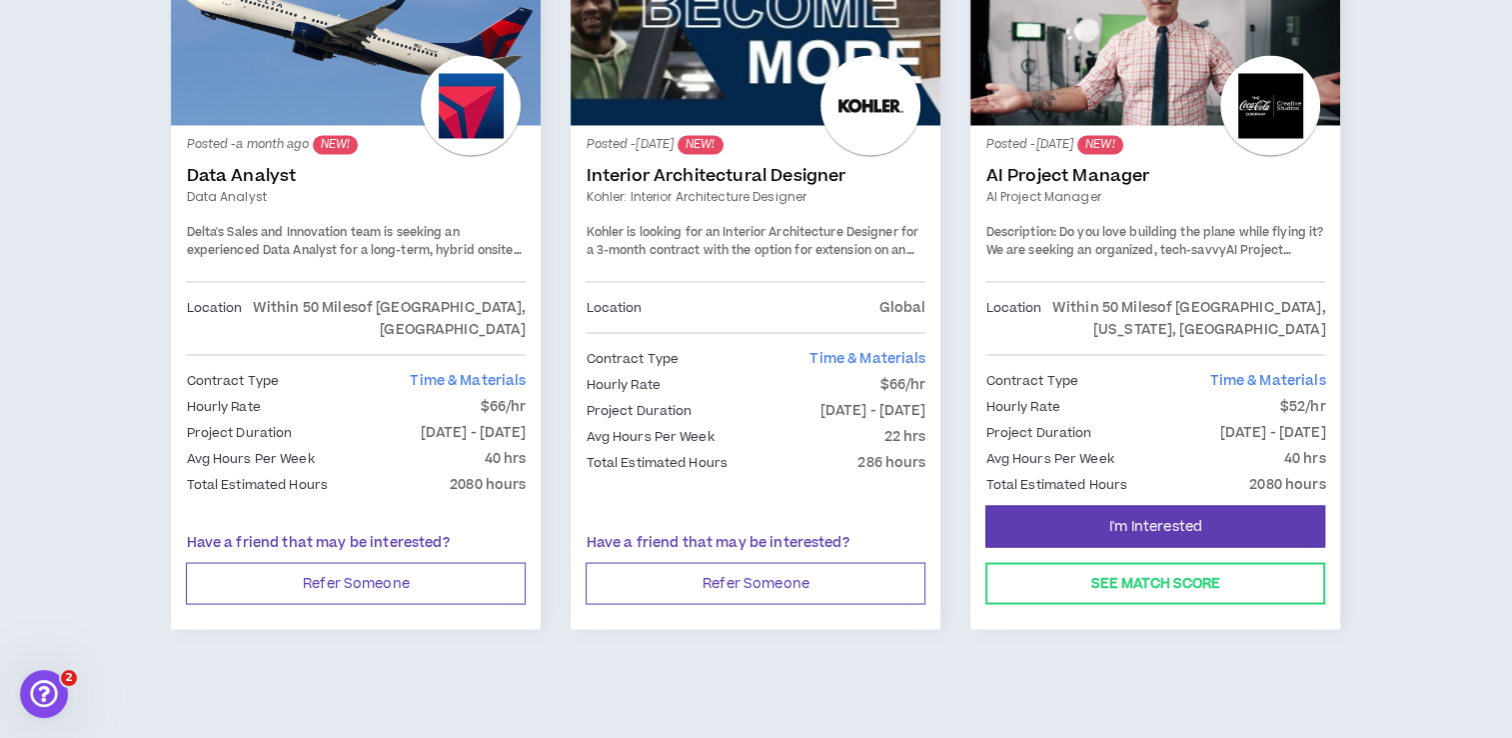
scroll to position [3498, 0]
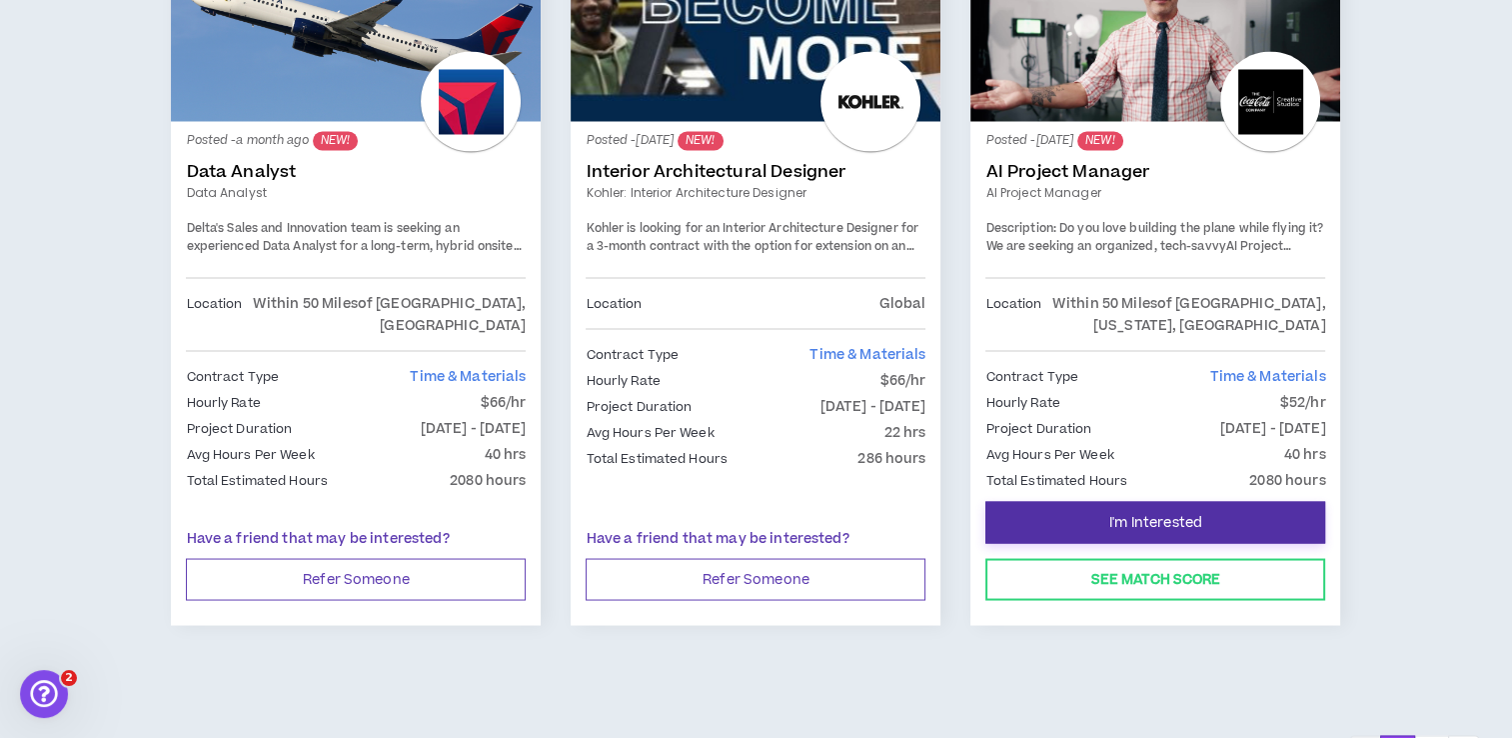
click at [1122, 513] on span "I'm Interested" at bounding box center [1155, 522] width 93 height 19
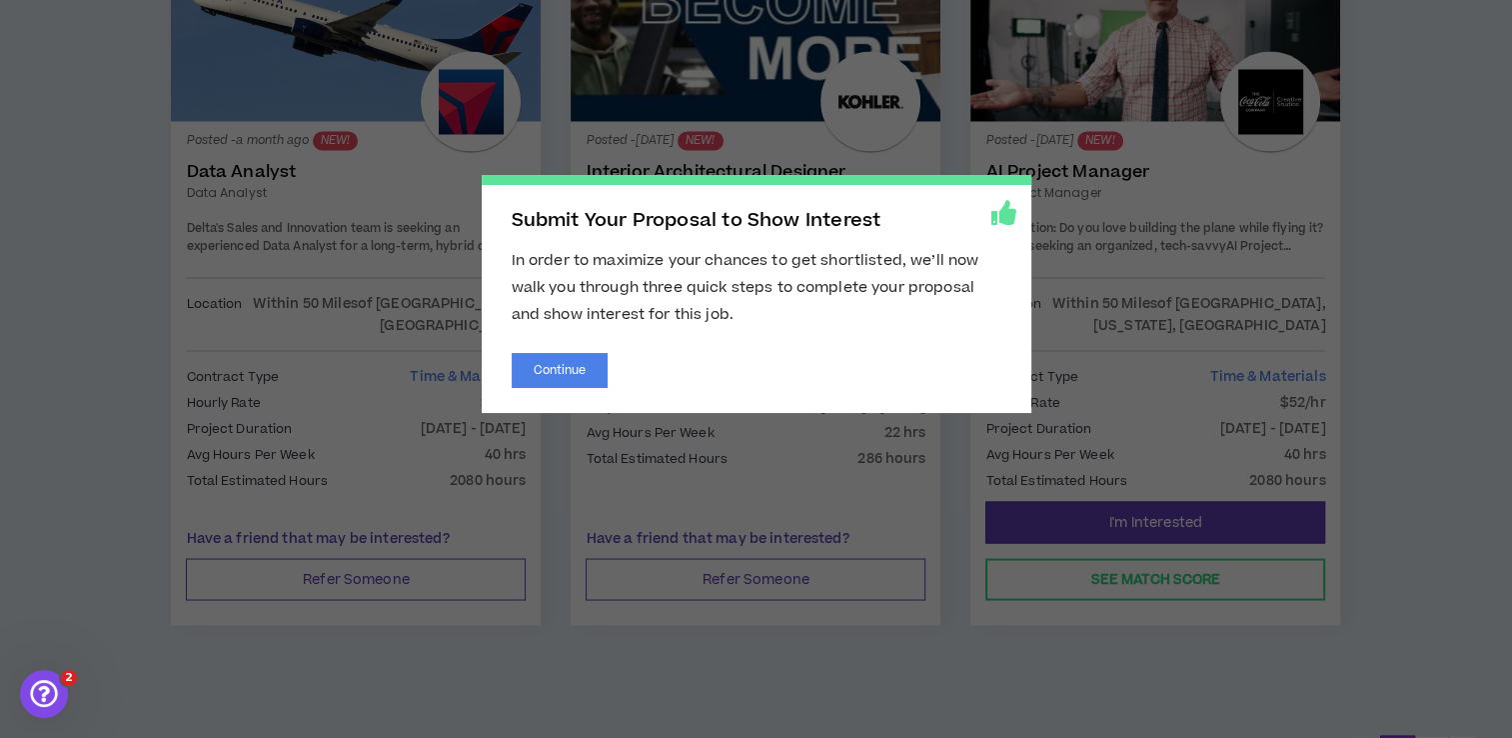
click at [588, 349] on div "Submit Your Proposal to Show Interest In order to maximize your chances to get …" at bounding box center [757, 294] width 550 height 238
click at [590, 366] on button "Continue" at bounding box center [560, 370] width 97 height 35
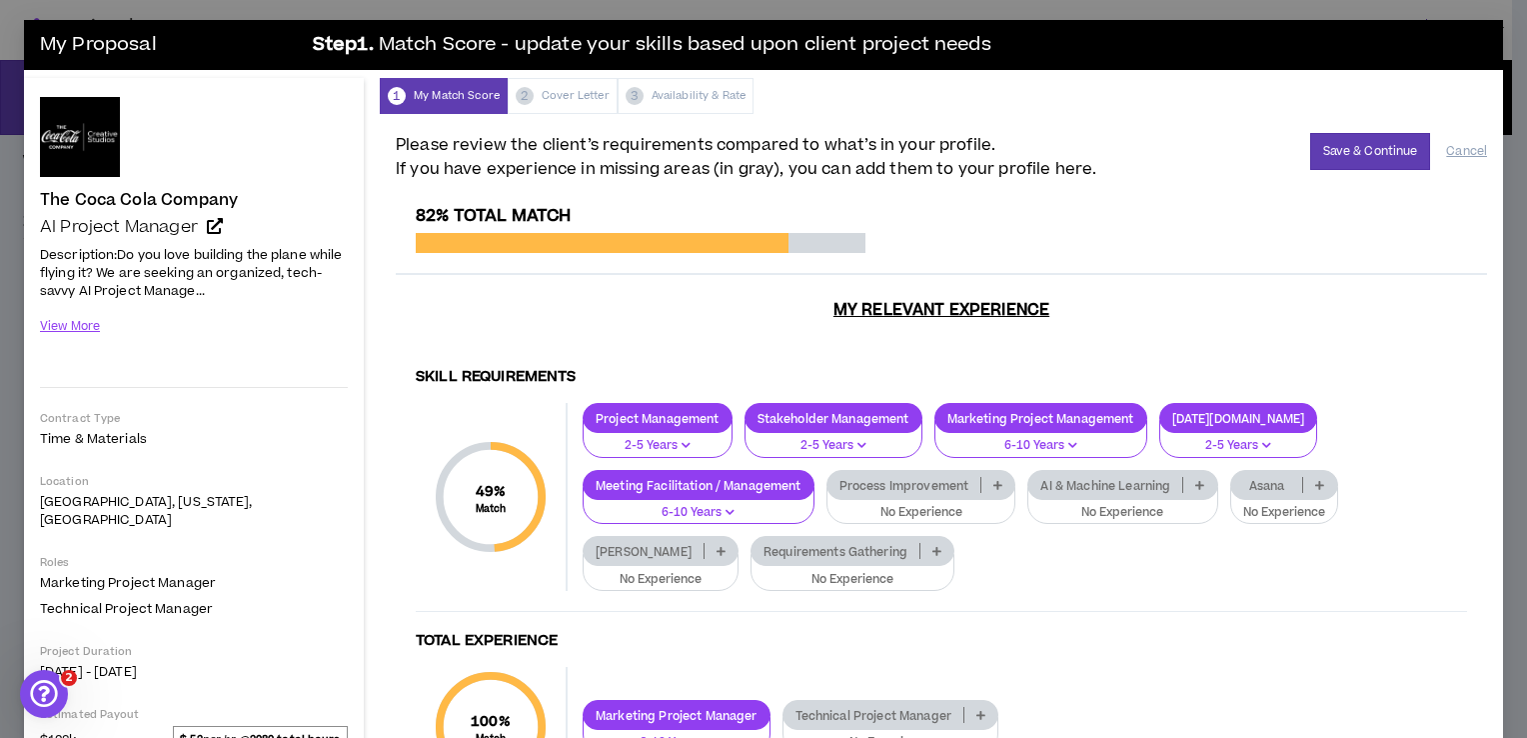
click at [652, 437] on p "2-5 Years" at bounding box center [658, 446] width 124 height 18
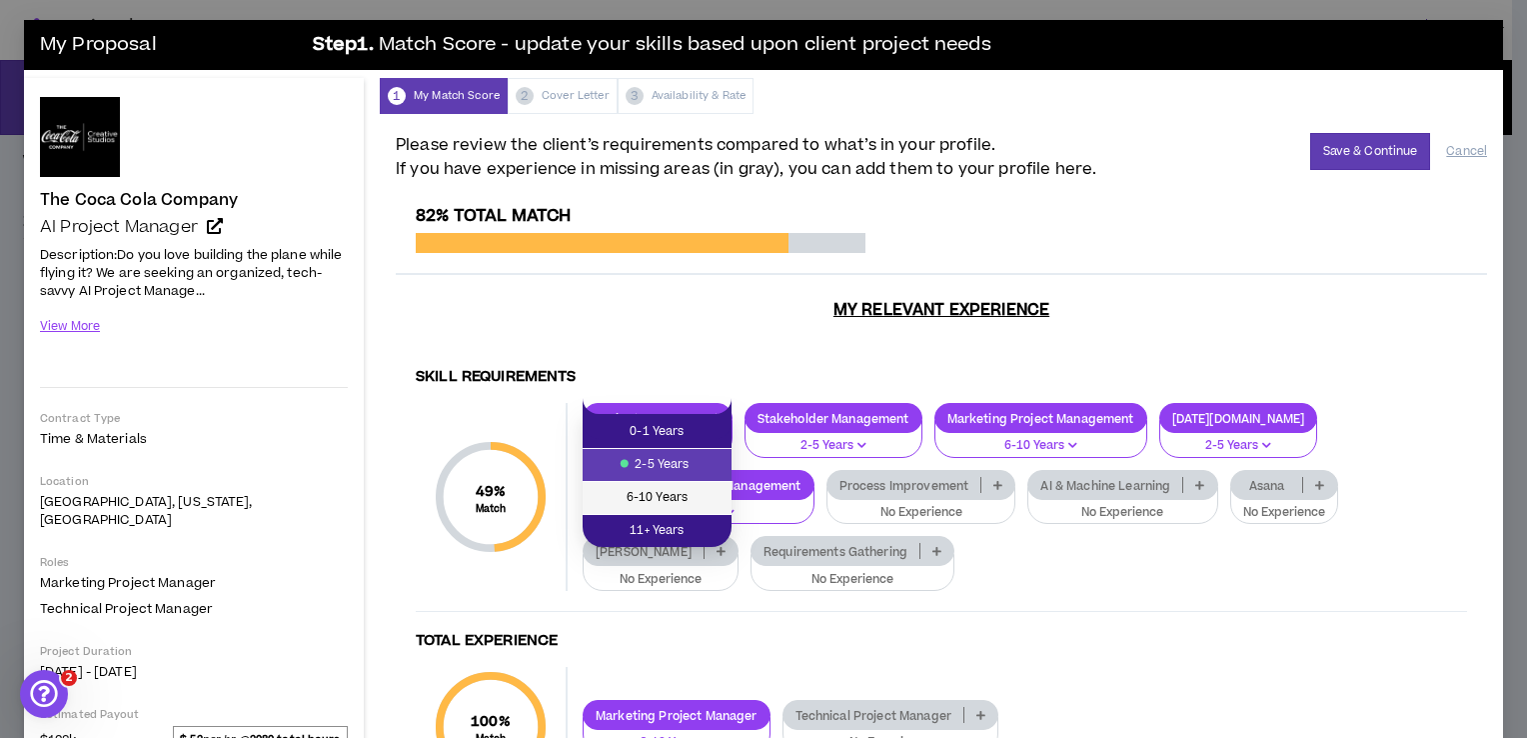
click at [652, 487] on span "6-10 Years" at bounding box center [657, 498] width 125 height 22
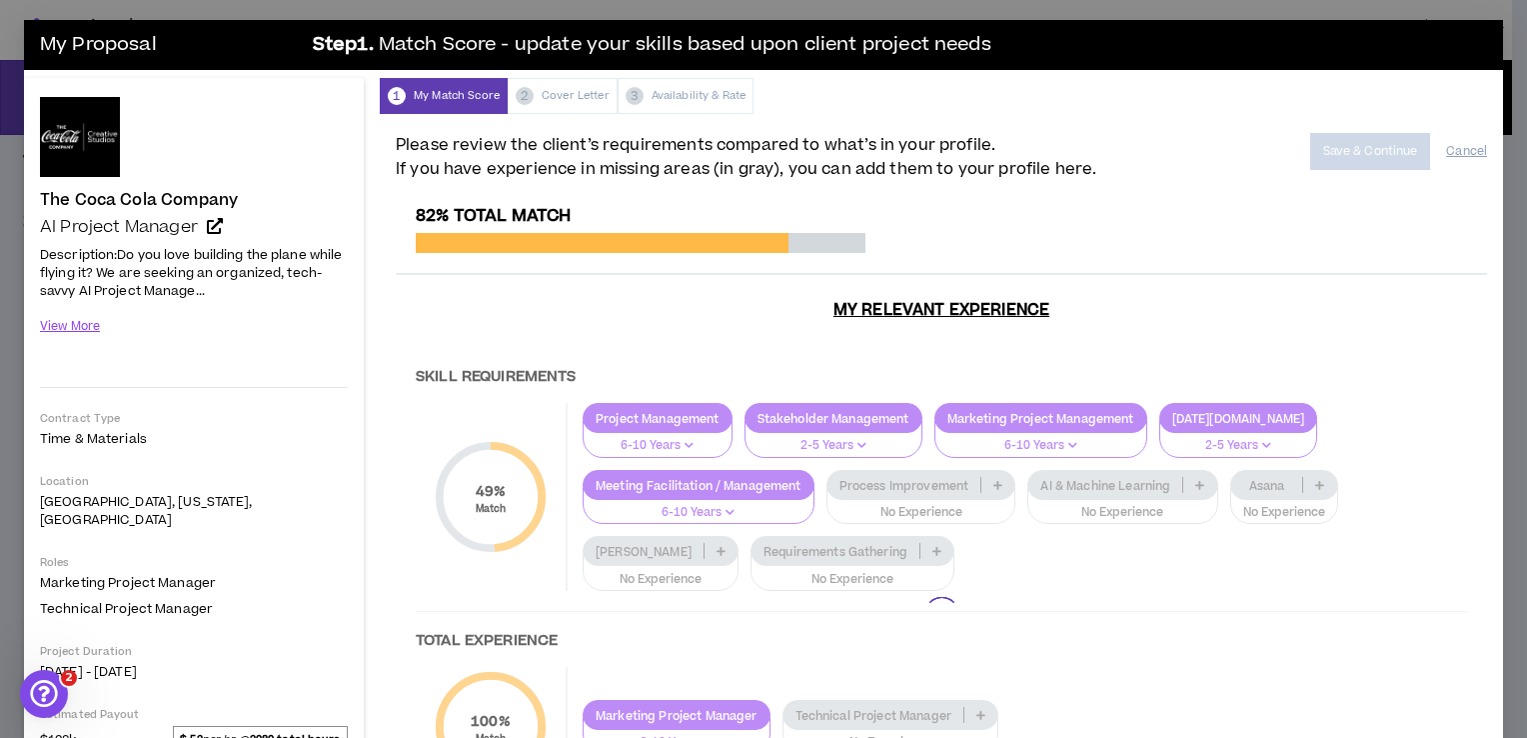
click at [696, 326] on div at bounding box center [941, 614] width 1091 height 817
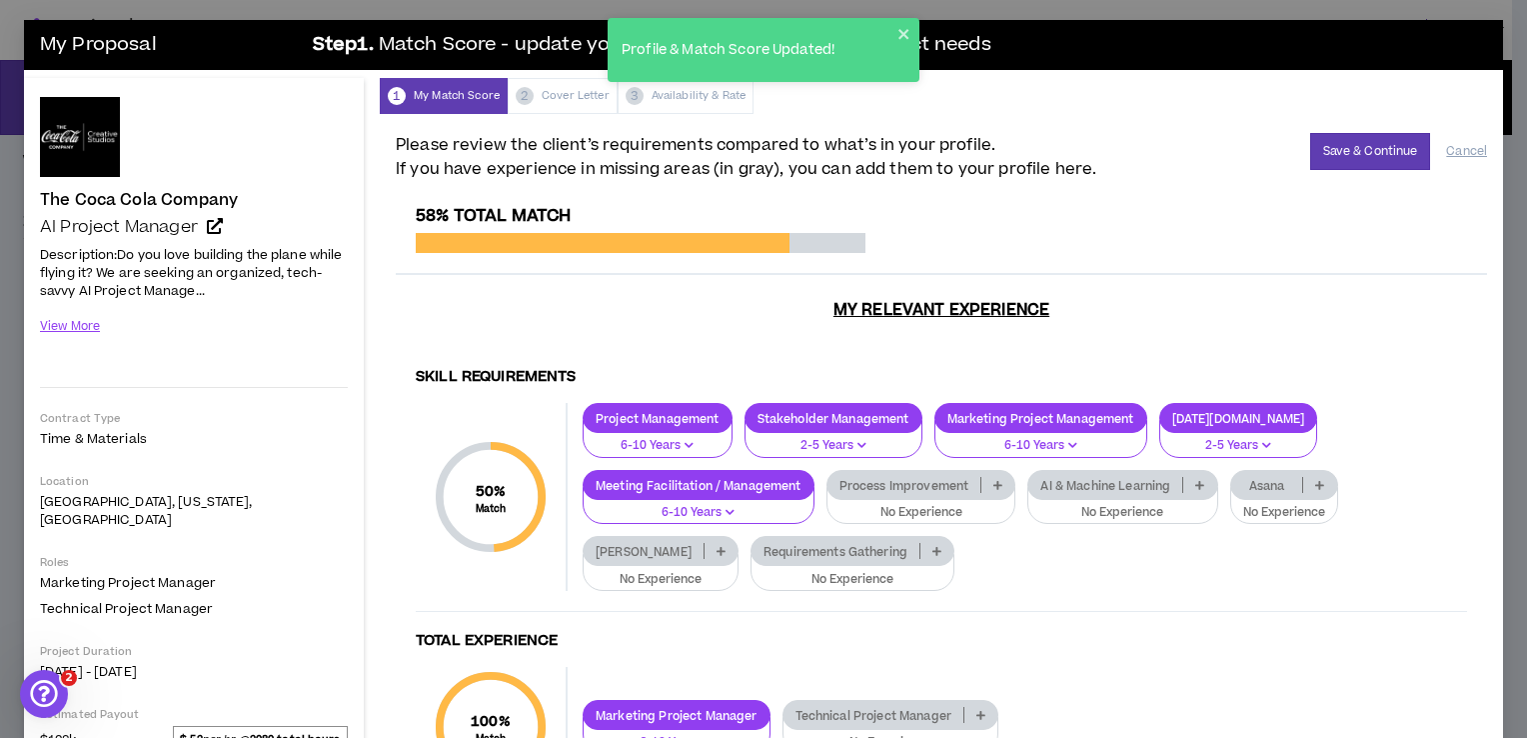
click at [824, 437] on p "2-5 Years" at bounding box center [834, 446] width 152 height 18
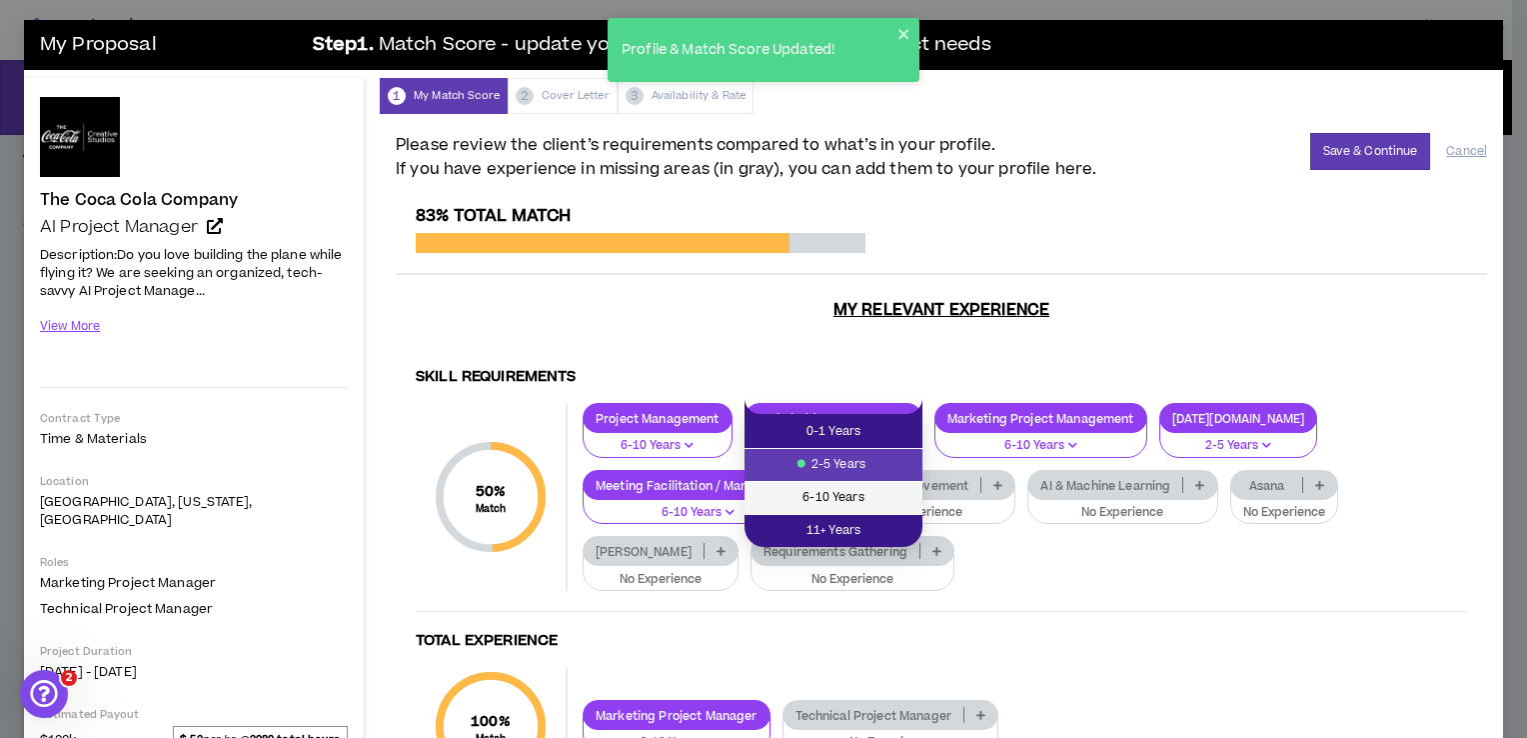
click at [833, 492] on span "6-10 Years" at bounding box center [834, 498] width 154 height 22
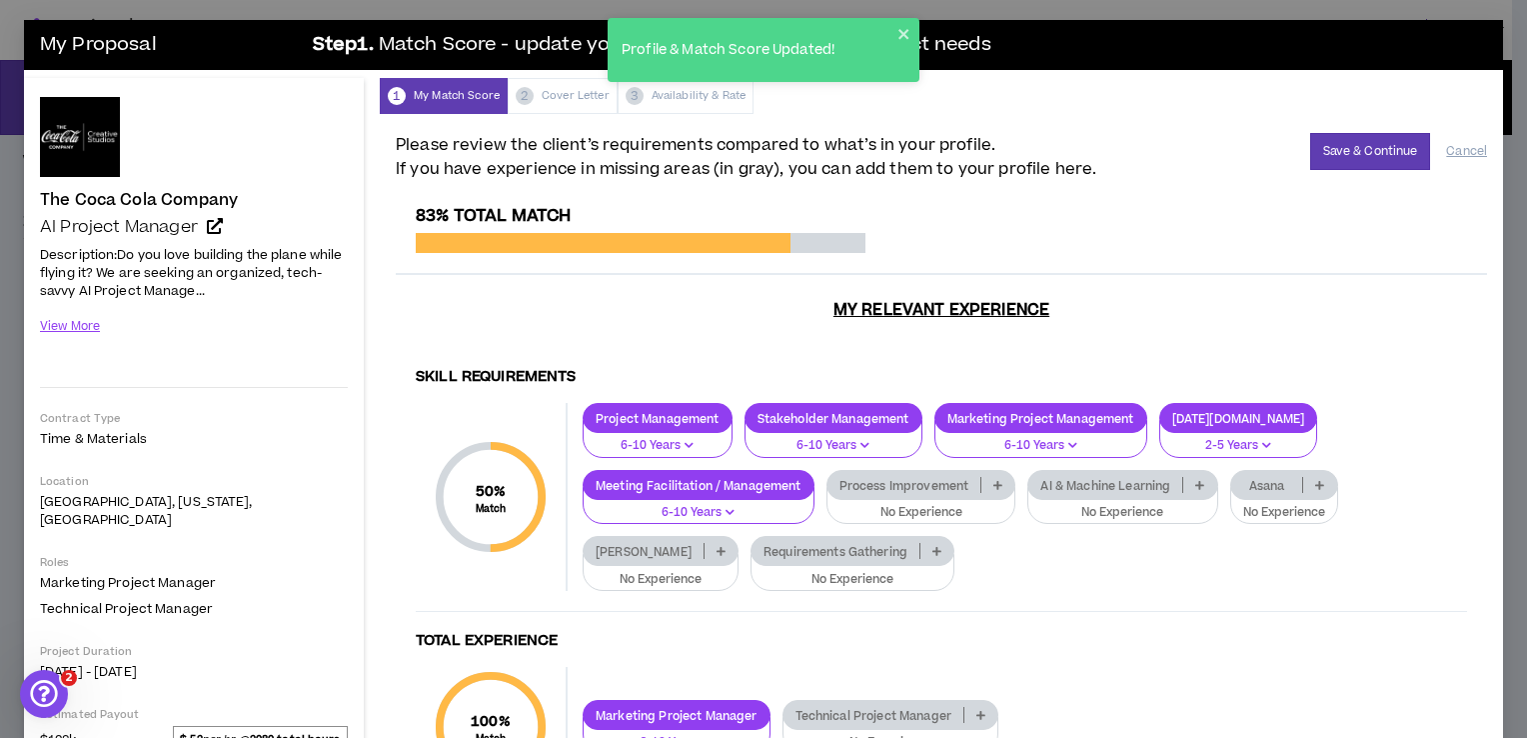
click at [1008, 437] on p "6-10 Years" at bounding box center [1041, 446] width 187 height 18
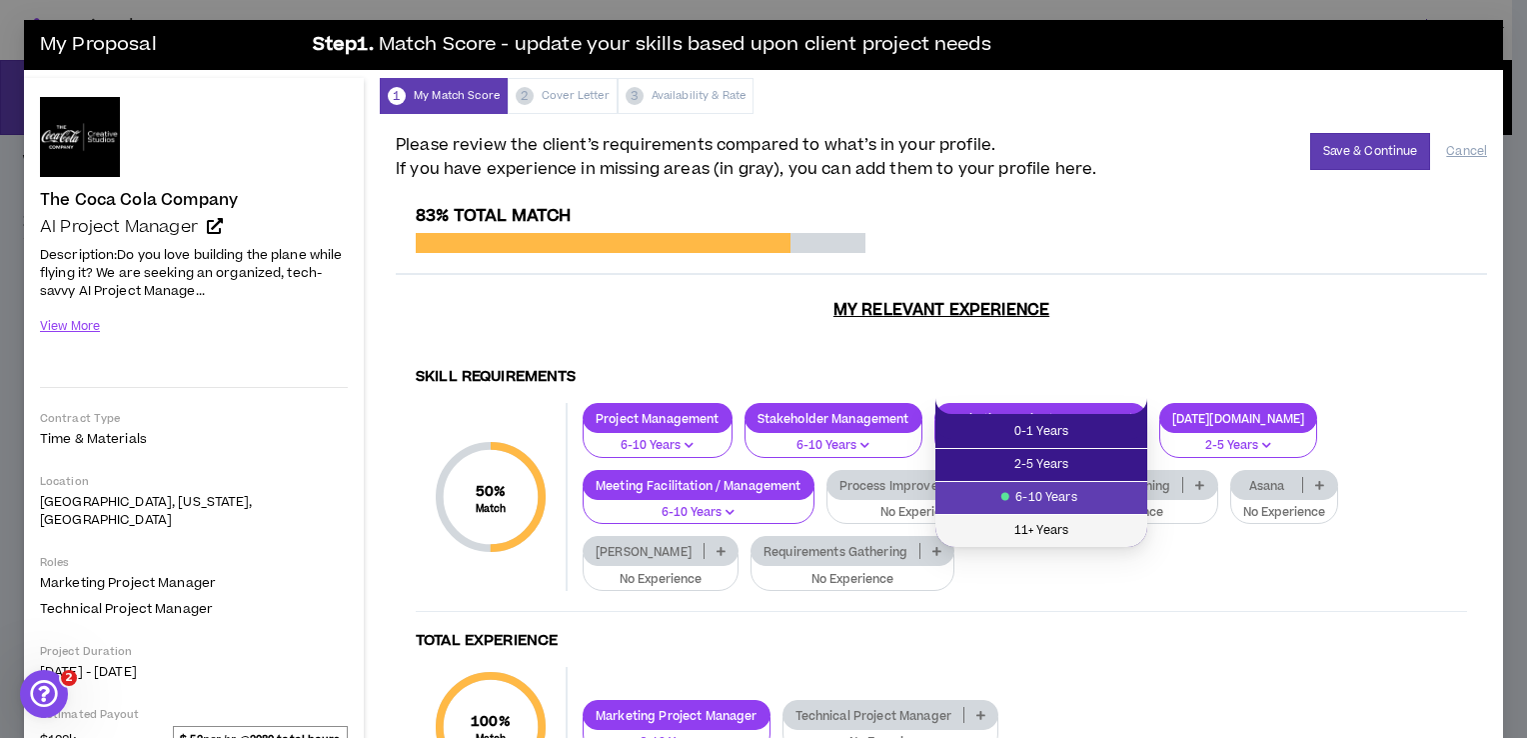
click at [1016, 530] on span "11+ Years" at bounding box center [1042, 531] width 188 height 22
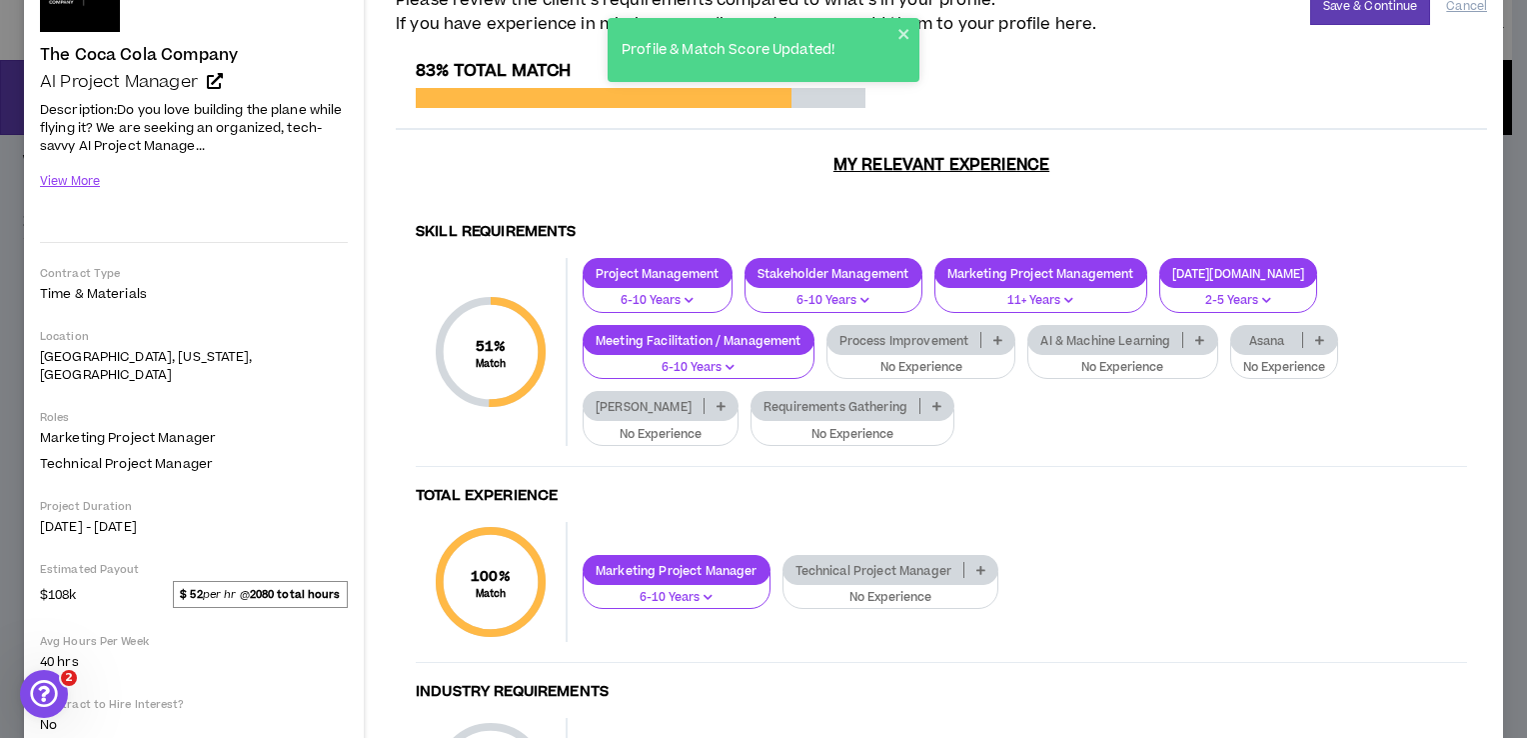
scroll to position [172, 0]
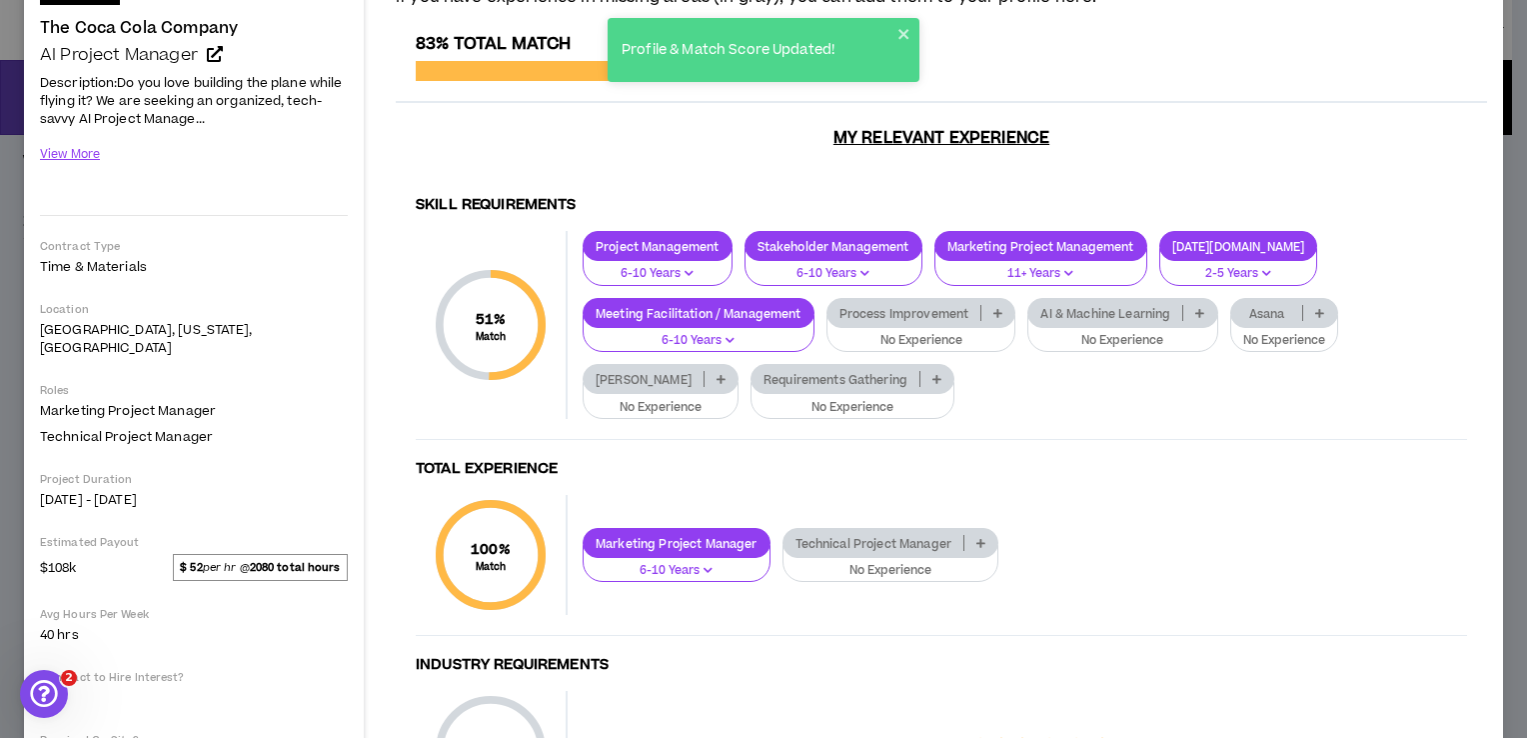
click at [996, 308] on icon at bounding box center [998, 313] width 9 height 10
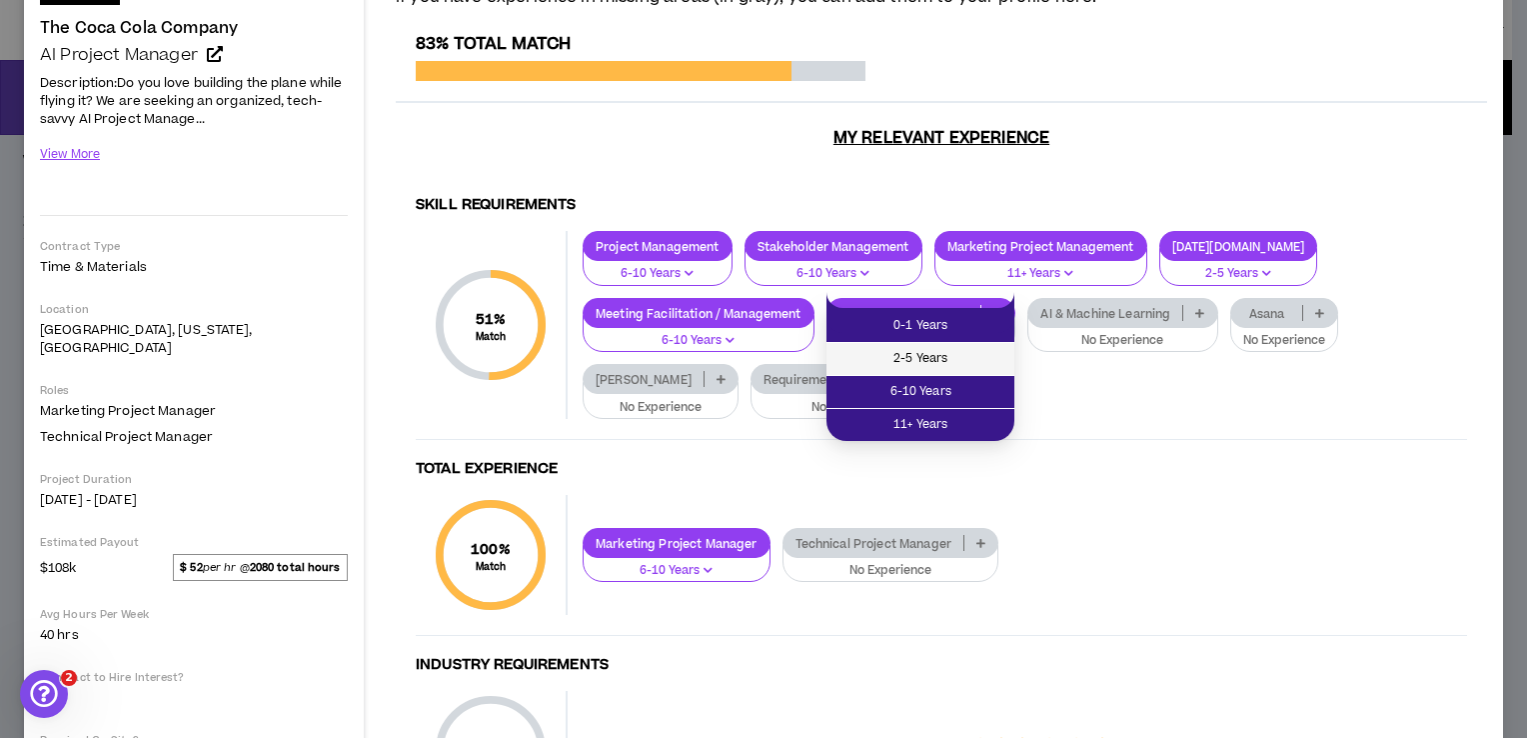
click at [944, 343] on li "2-5 Years" at bounding box center [921, 359] width 188 height 33
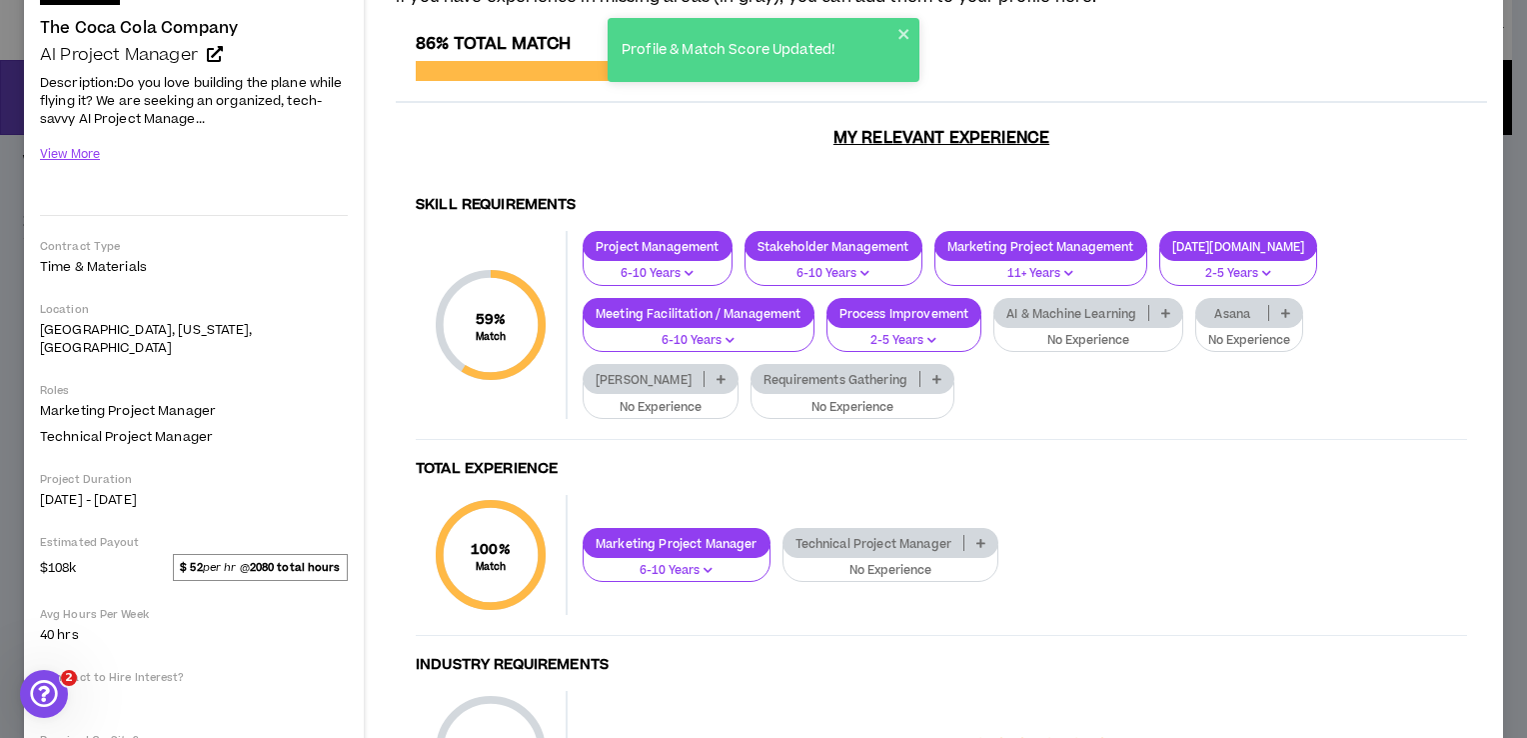
click at [752, 372] on p "Requirements Gathering" at bounding box center [836, 379] width 168 height 15
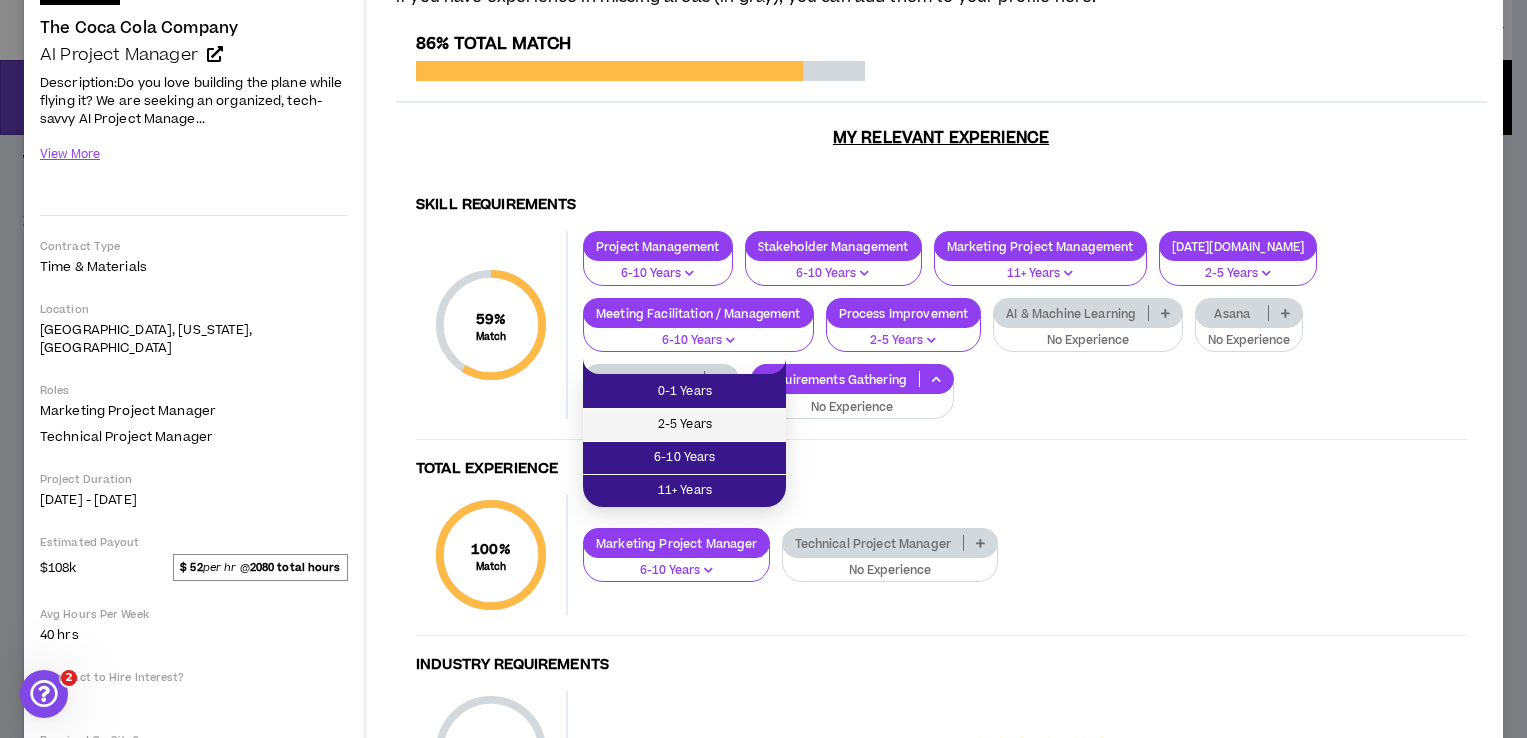
click at [688, 426] on span "2-5 Years" at bounding box center [685, 425] width 180 height 22
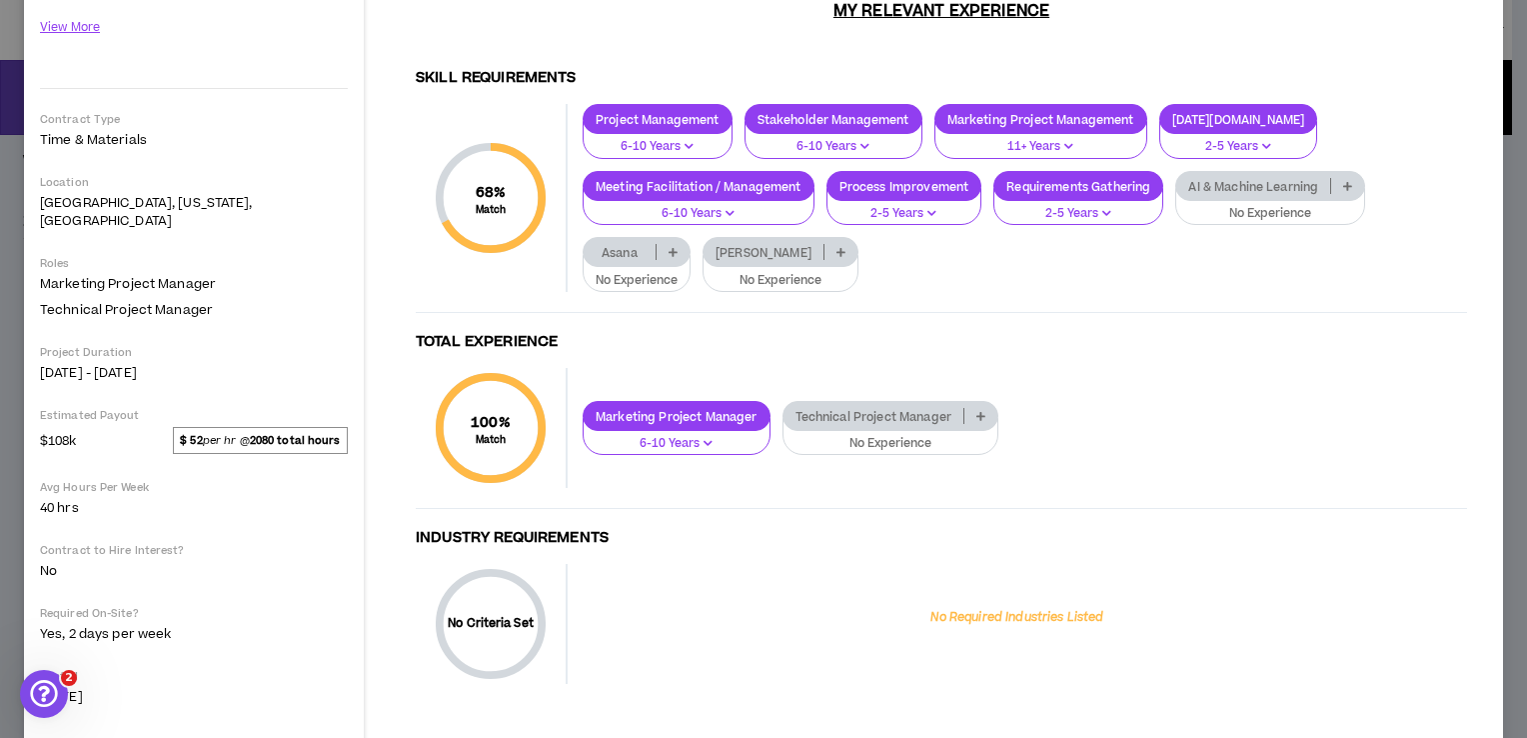
scroll to position [308, 0]
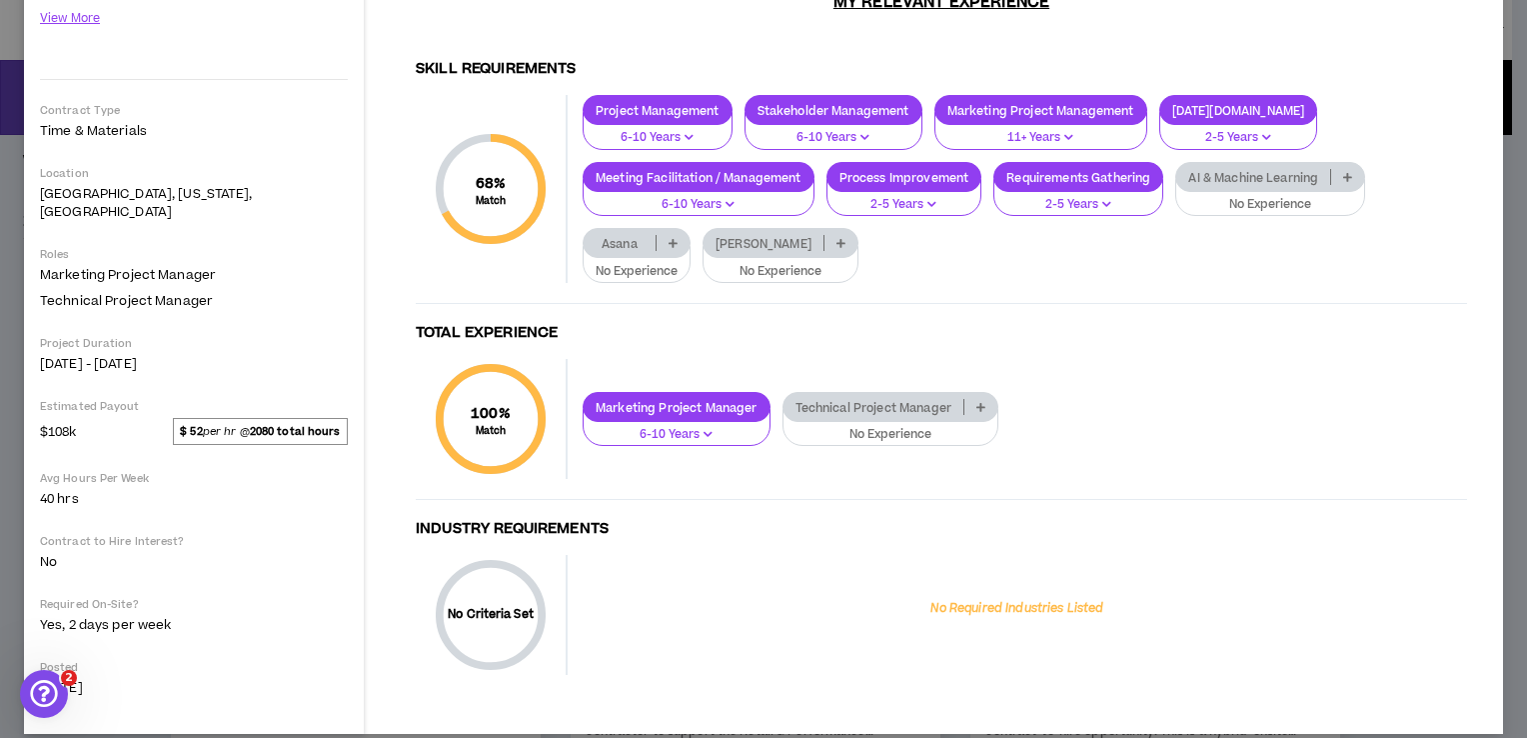
click at [475, 606] on p "No Criteria Set" at bounding box center [491, 614] width 110 height 17
click at [88, 418] on span "$108k $ 52 per hr @ 2080 total hours" at bounding box center [194, 433] width 318 height 31
